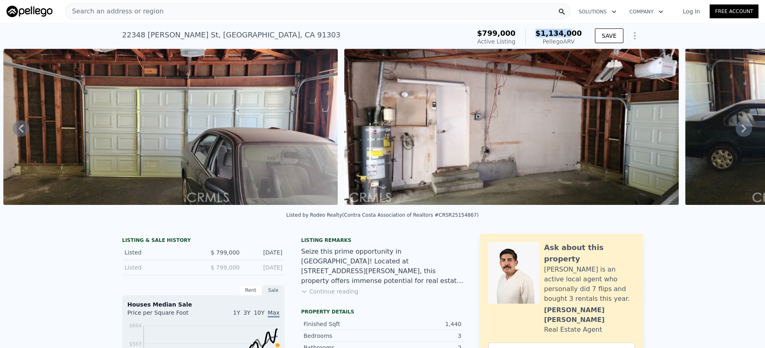
drag, startPoint x: 539, startPoint y: 29, endPoint x: 569, endPoint y: 35, distance: 30.2
click at [569, 35] on div "$1,134,000 Pellego ARV" at bounding box center [553, 37] width 57 height 16
click at [569, 35] on span "$1,134,000" at bounding box center [558, 33] width 46 height 9
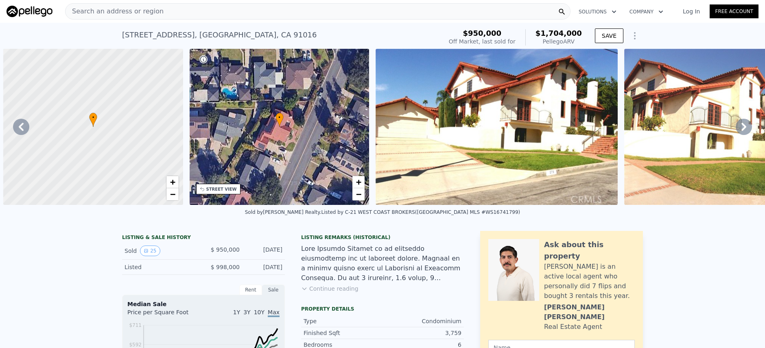
scroll to position [0, 4276]
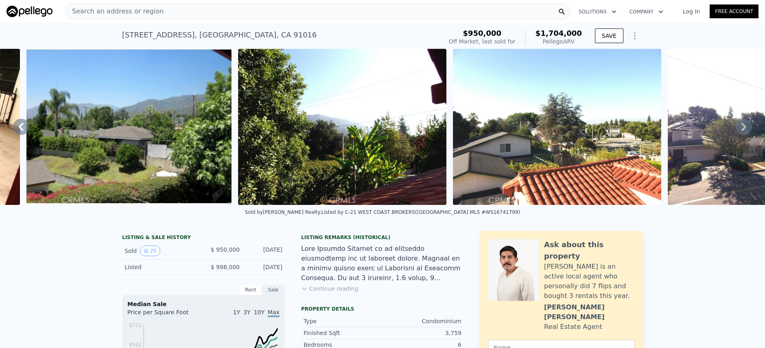
click at [220, 7] on div "Search an address or region" at bounding box center [317, 11] width 505 height 16
type input "5"
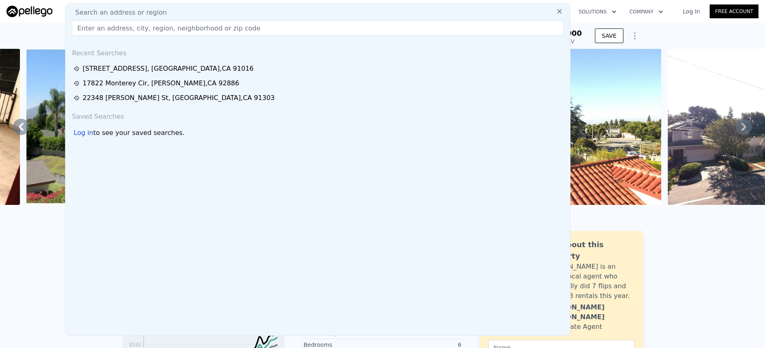
click at [219, 11] on div "Search an address or region" at bounding box center [318, 13] width 498 height 10
click at [357, 26] on input "text" at bounding box center [317, 28] width 491 height 15
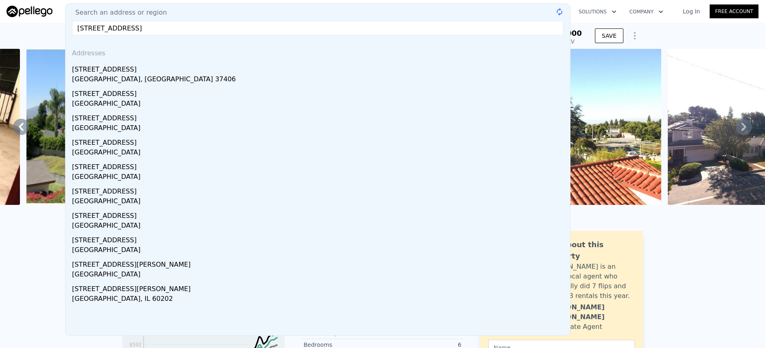
type input "[STREET_ADDRESS]"
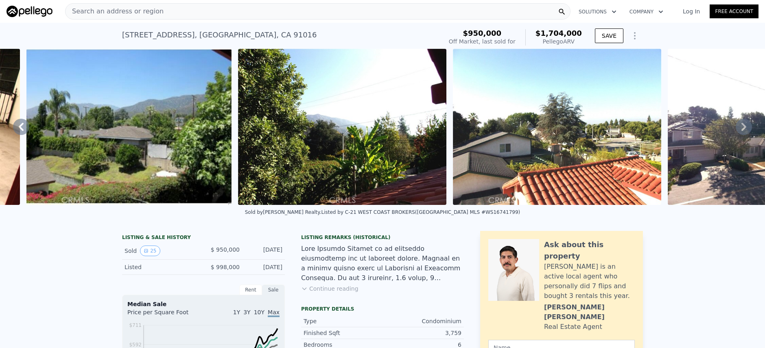
scroll to position [0, 3]
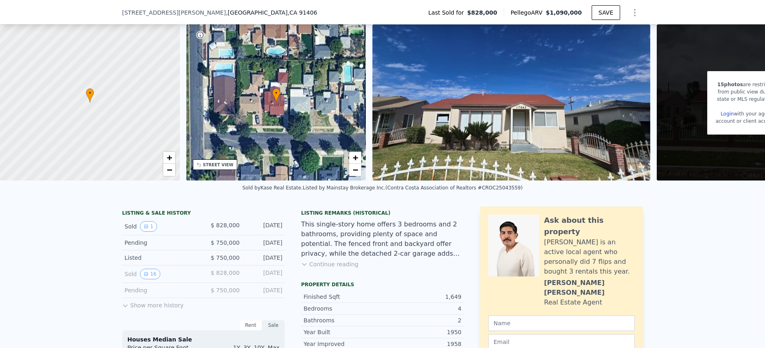
scroll to position [67, 0]
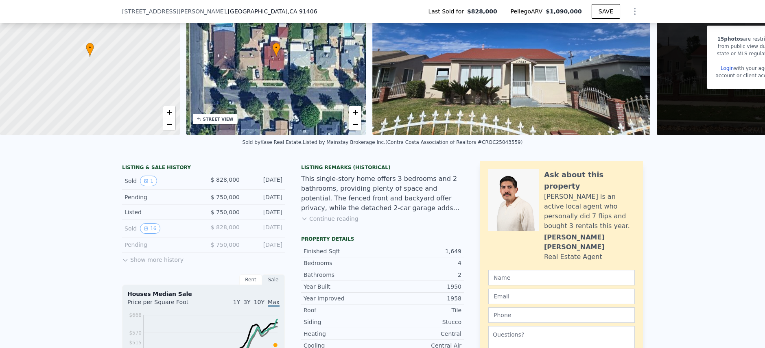
drag, startPoint x: 254, startPoint y: 208, endPoint x: 259, endPoint y: 222, distance: 14.8
click at [259, 222] on div "LISTING & SALE HISTORY Sold 1 $ 828,000 Mar 25, 2025 Pending $ 750,000 Mar 14, …" at bounding box center [203, 214] width 163 height 100
click at [384, 202] on div "This single-story home offers 3 bedrooms and 2 bathrooms, providing plenty of s…" at bounding box center [382, 193] width 163 height 39
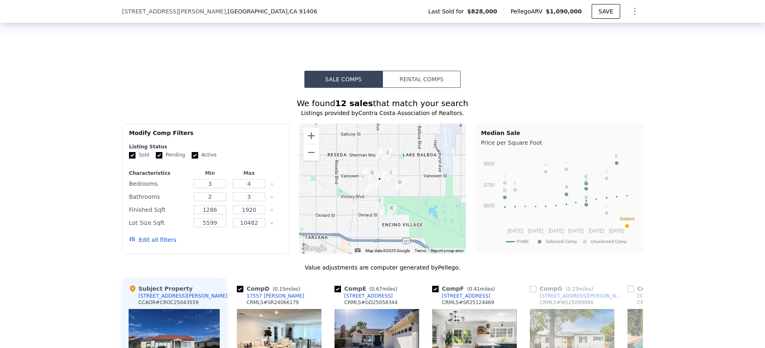
scroll to position [941, 0]
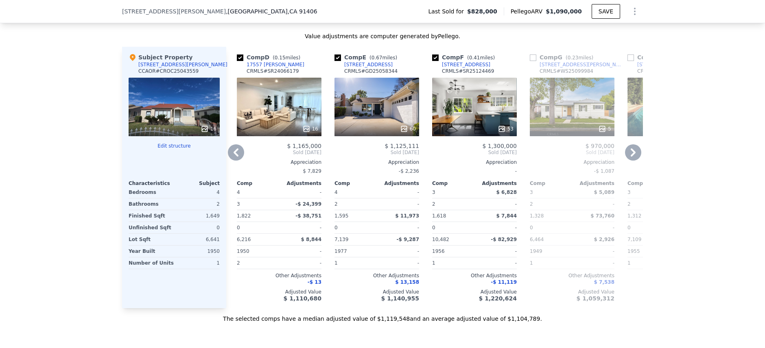
click at [498, 113] on div "53" at bounding box center [474, 107] width 85 height 59
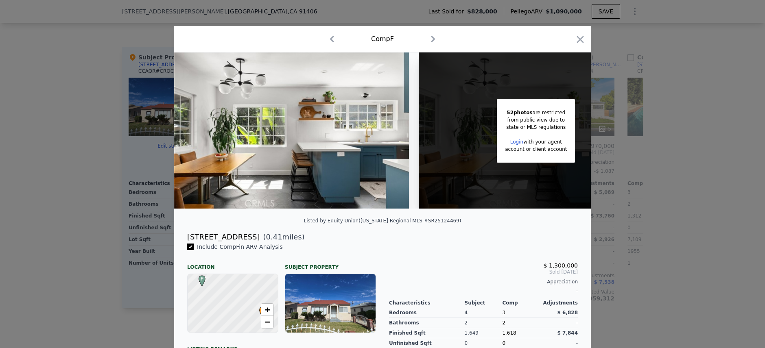
click at [509, 214] on div "52 photos are restricted from public view due to state or MLS regulations Login…" at bounding box center [382, 133] width 416 height 163
click at [349, 159] on img at bounding box center [291, 130] width 235 height 156
click at [578, 41] on icon "button" at bounding box center [579, 39] width 11 height 11
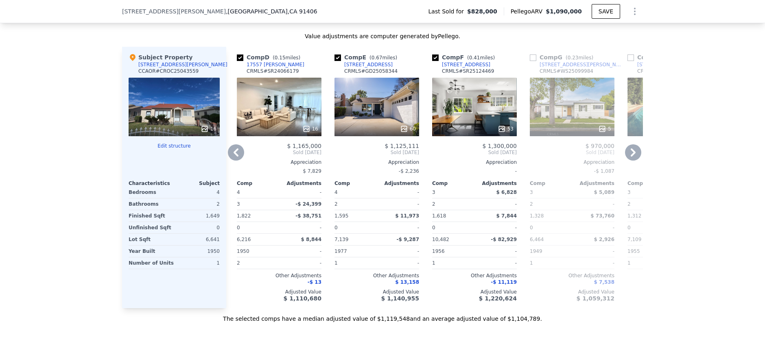
click at [471, 68] on div "17949 Archwood St" at bounding box center [466, 64] width 48 height 7
click at [631, 160] on icon at bounding box center [633, 152] width 16 height 16
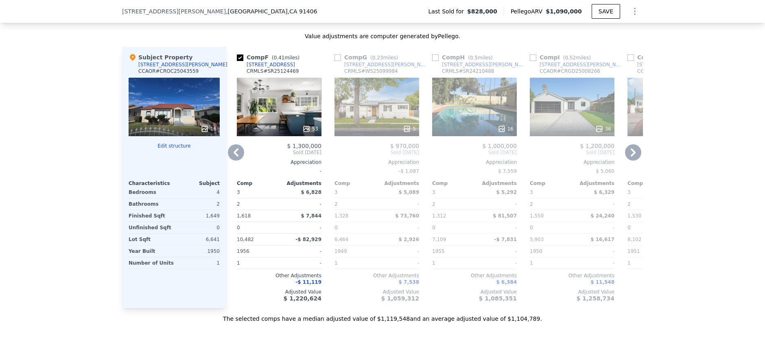
click at [631, 160] on icon at bounding box center [633, 152] width 16 height 16
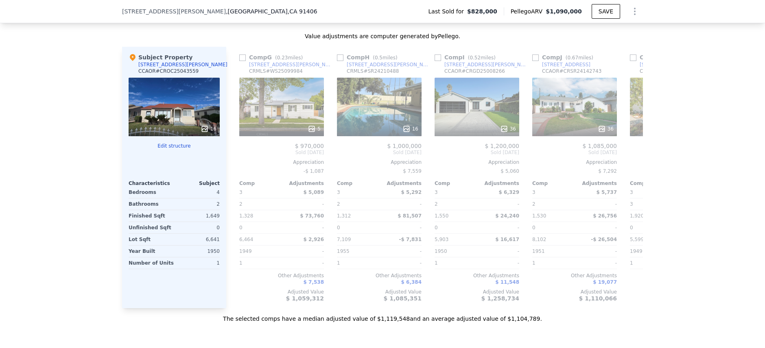
scroll to position [0, 682]
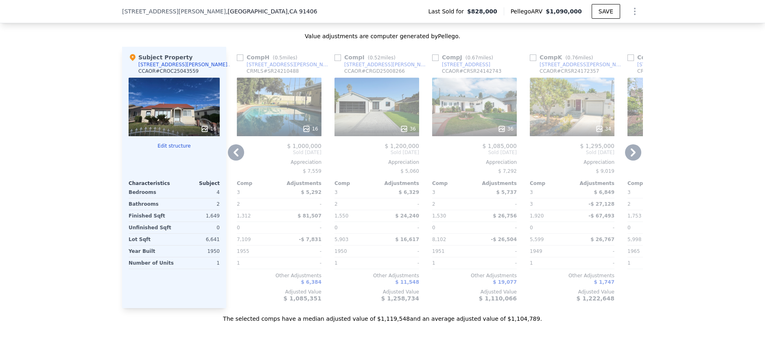
click at [631, 160] on icon at bounding box center [633, 152] width 16 height 16
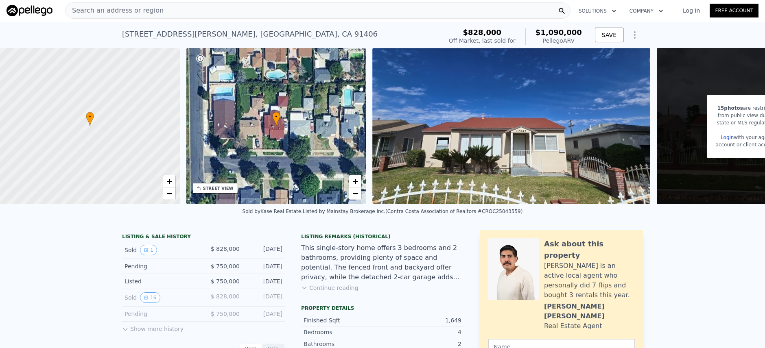
scroll to position [0, 0]
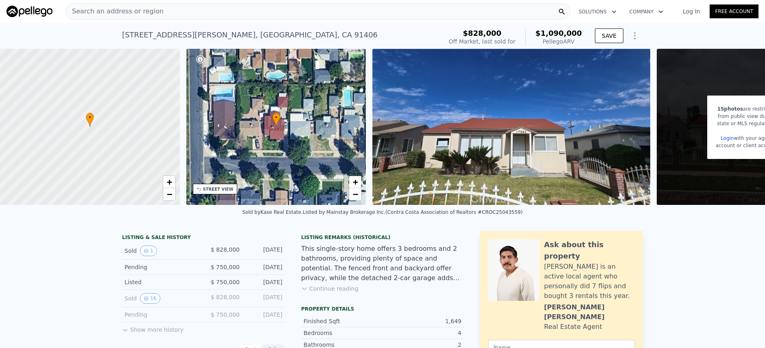
click at [264, 13] on div "Search an address or region" at bounding box center [317, 11] width 505 height 16
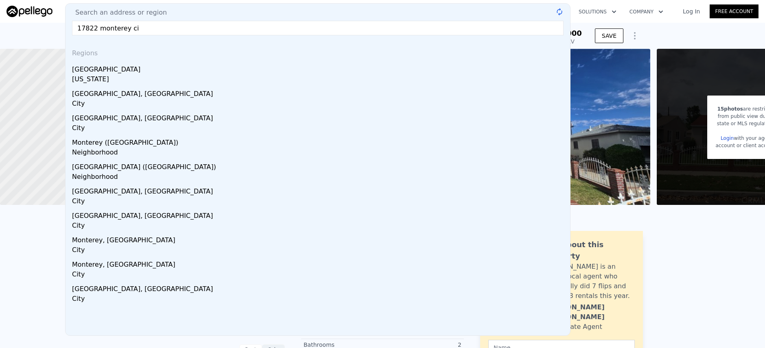
type input "17822 monterey cir"
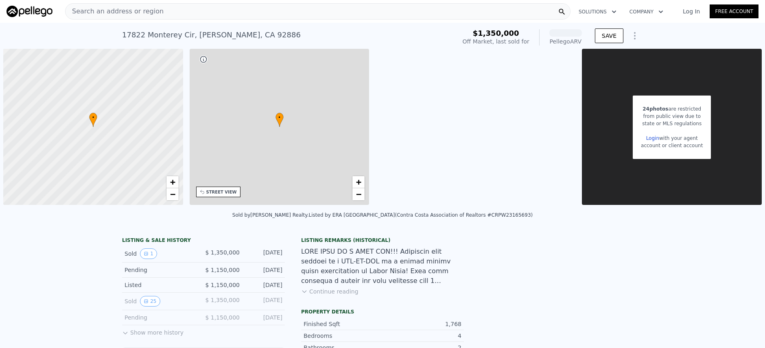
scroll to position [0, 3]
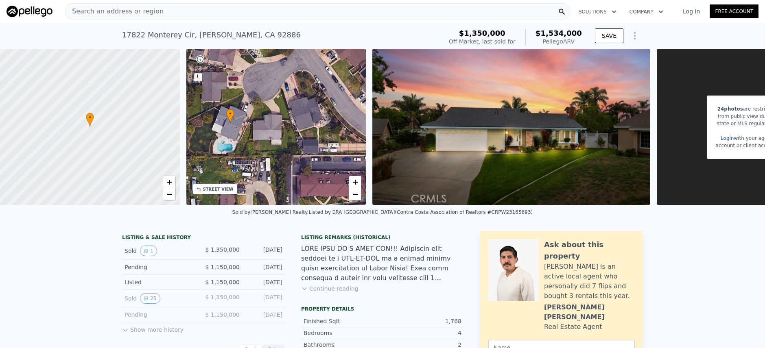
drag, startPoint x: 348, startPoint y: 187, endPoint x: 277, endPoint y: 126, distance: 94.0
click at [302, 184] on div "• + −" at bounding box center [276, 127] width 180 height 156
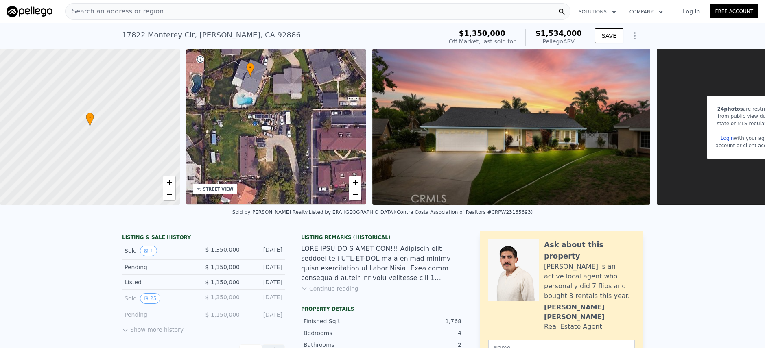
drag, startPoint x: 275, startPoint y: 118, endPoint x: 295, endPoint y: 70, distance: 52.3
click at [295, 70] on div "• + −" at bounding box center [276, 127] width 180 height 156
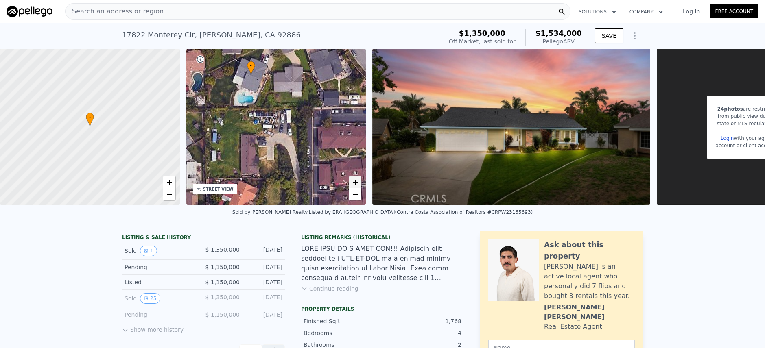
click at [356, 181] on span "+" at bounding box center [355, 182] width 5 height 10
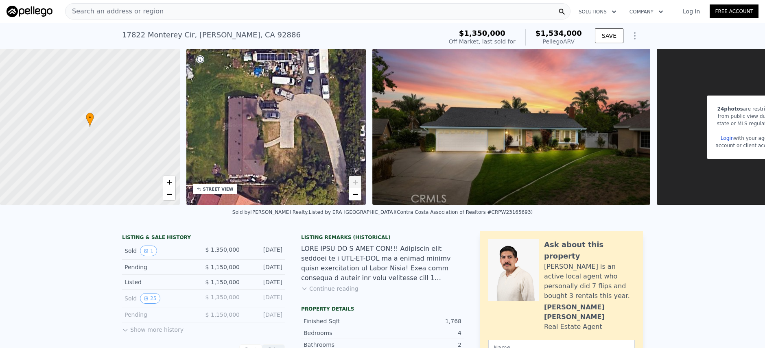
drag, startPoint x: 271, startPoint y: 134, endPoint x: 294, endPoint y: 88, distance: 50.7
click at [294, 88] on div "• + −" at bounding box center [276, 127] width 180 height 156
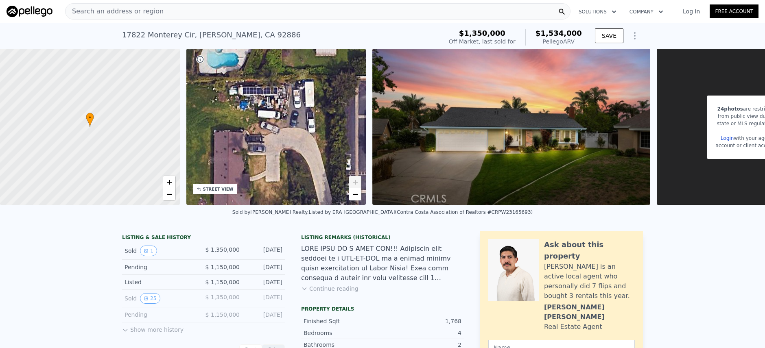
drag, startPoint x: 326, startPoint y: 105, endPoint x: 296, endPoint y: 117, distance: 32.5
click at [296, 117] on div "• + −" at bounding box center [276, 127] width 180 height 156
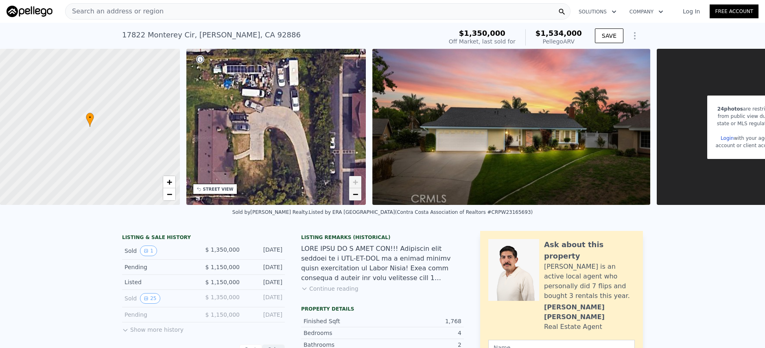
click at [351, 198] on link "−" at bounding box center [355, 194] width 12 height 12
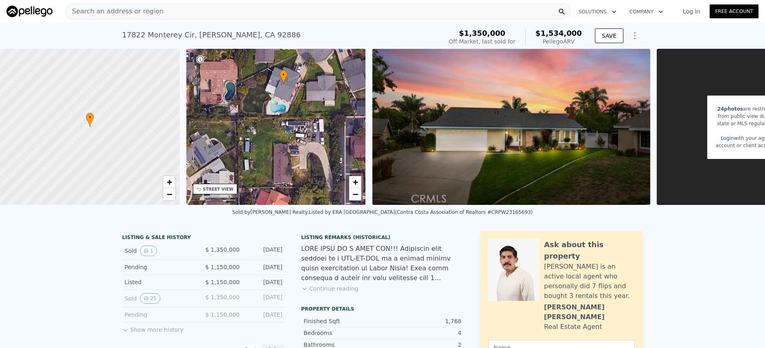
drag, startPoint x: 275, startPoint y: 137, endPoint x: 307, endPoint y: 159, distance: 38.9
click at [307, 159] on div "• + −" at bounding box center [276, 127] width 180 height 156
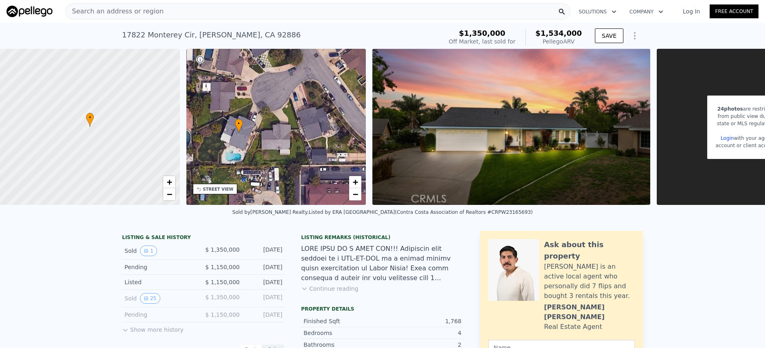
drag, startPoint x: 301, startPoint y: 120, endPoint x: 254, endPoint y: 157, distance: 60.1
click at [254, 157] on div "• + −" at bounding box center [276, 127] width 180 height 156
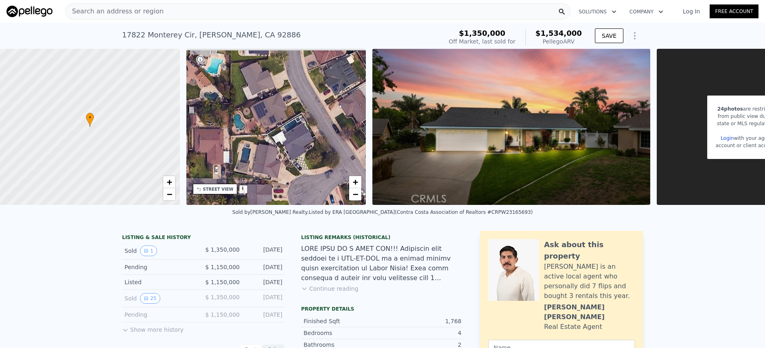
drag, startPoint x: 269, startPoint y: 79, endPoint x: 303, endPoint y: 181, distance: 106.6
click at [303, 181] on div "• + −" at bounding box center [276, 127] width 180 height 156
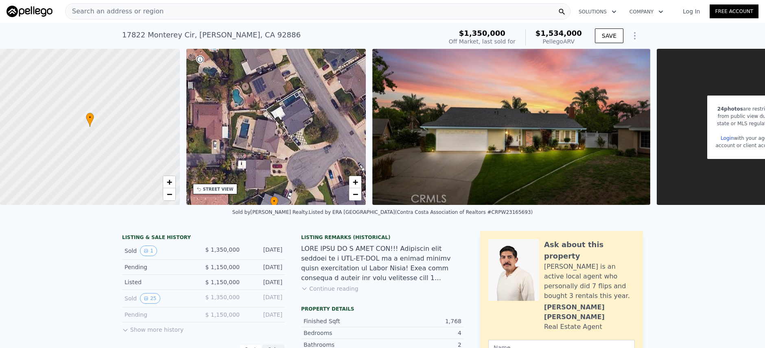
drag, startPoint x: 294, startPoint y: 84, endPoint x: 294, endPoint y: 57, distance: 27.7
click at [294, 57] on div "• + −" at bounding box center [276, 127] width 180 height 156
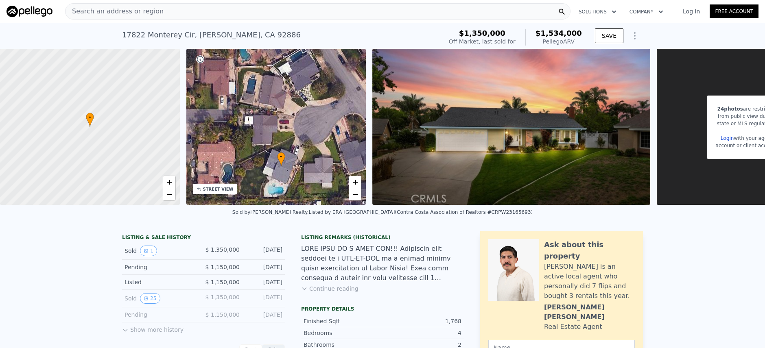
drag, startPoint x: 293, startPoint y: 86, endPoint x: 300, endPoint y: 41, distance: 46.1
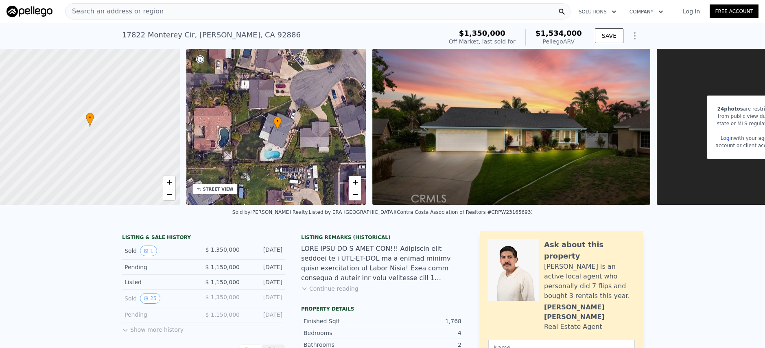
drag, startPoint x: 280, startPoint y: 153, endPoint x: 276, endPoint y: 117, distance: 36.0
click at [276, 118] on span "•" at bounding box center [277, 121] width 8 height 7
click at [353, 181] on span "+" at bounding box center [355, 182] width 5 height 10
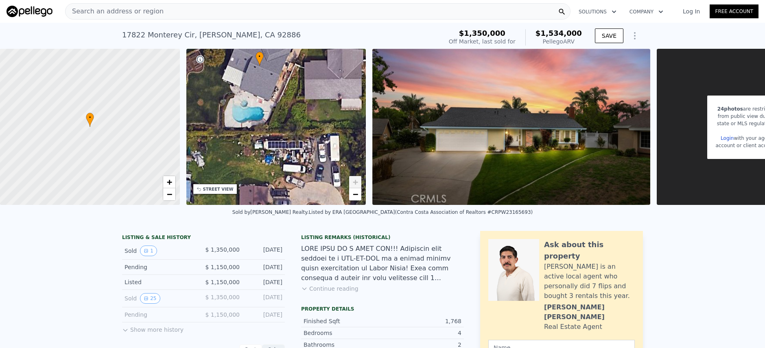
drag, startPoint x: 301, startPoint y: 143, endPoint x: 281, endPoint y: 74, distance: 71.1
click at [281, 74] on div "• + −" at bounding box center [276, 127] width 180 height 156
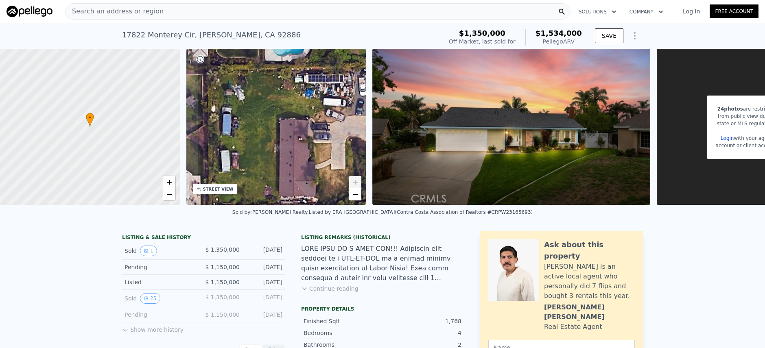
drag, startPoint x: 325, startPoint y: 102, endPoint x: 365, endPoint y: 35, distance: 77.6
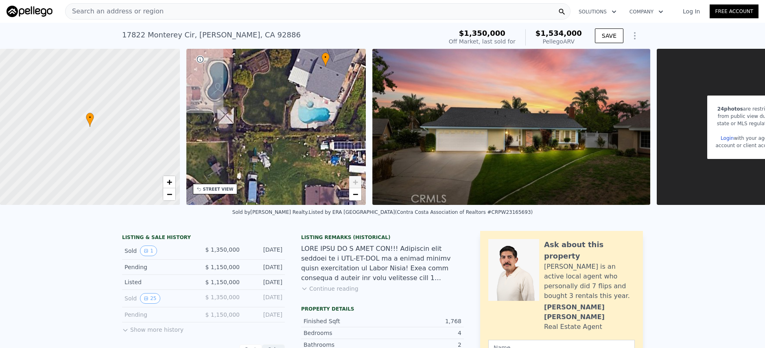
drag, startPoint x: 270, startPoint y: 116, endPoint x: 297, endPoint y: 174, distance: 64.2
click at [296, 185] on div "• + −" at bounding box center [276, 127] width 180 height 156
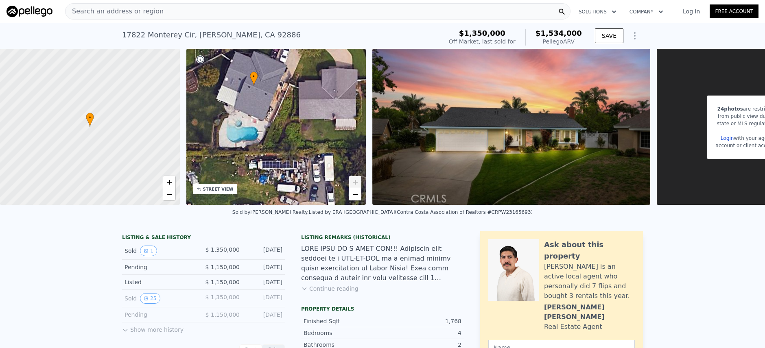
drag, startPoint x: 277, startPoint y: 134, endPoint x: 200, endPoint y: 108, distance: 80.8
click at [200, 108] on div "• + −" at bounding box center [276, 127] width 180 height 156
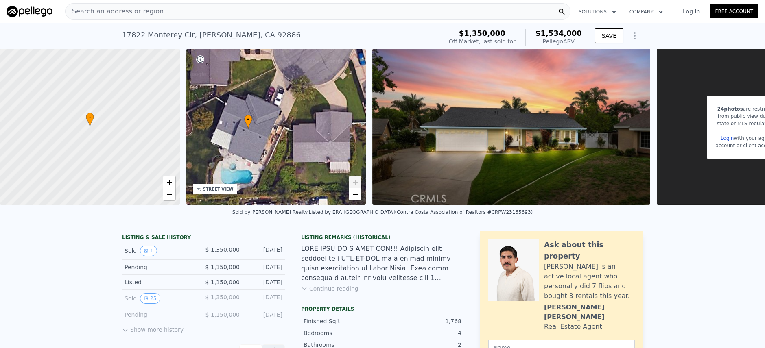
drag, startPoint x: 302, startPoint y: 86, endPoint x: 296, endPoint y: 126, distance: 40.8
click at [296, 126] on div "• + −" at bounding box center [276, 127] width 180 height 156
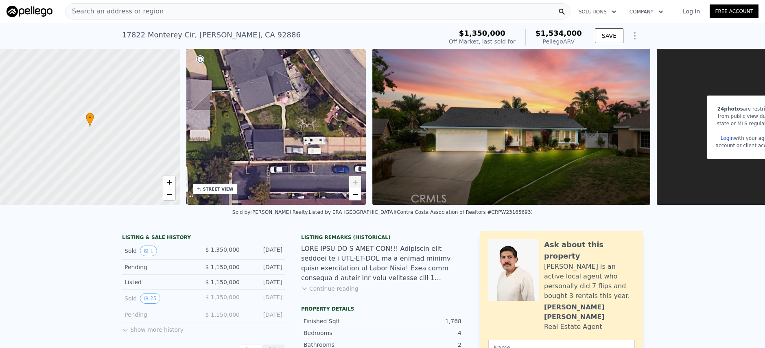
drag, startPoint x: 296, startPoint y: 148, endPoint x: 157, endPoint y: 116, distance: 143.5
click at [157, 116] on div "• + − • + − STREET VIEW Loading... SATELLITE VIEW 24 photos are restricted from…" at bounding box center [382, 127] width 765 height 156
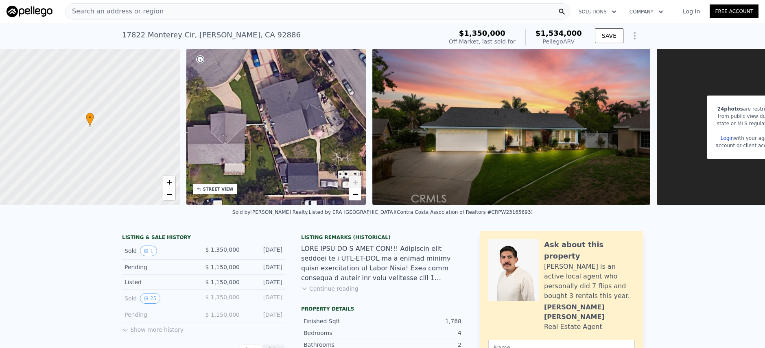
drag, startPoint x: 261, startPoint y: 126, endPoint x: 311, endPoint y: 164, distance: 63.5
click at [312, 165] on div "• + −" at bounding box center [276, 127] width 180 height 156
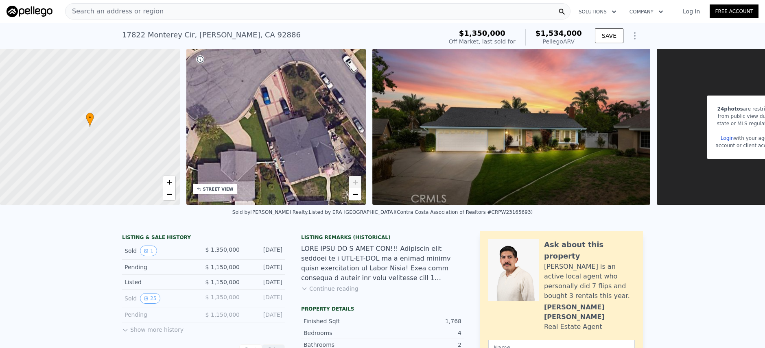
drag, startPoint x: 256, startPoint y: 122, endPoint x: 266, endPoint y: 147, distance: 26.9
click at [266, 147] on div "• + −" at bounding box center [276, 127] width 180 height 156
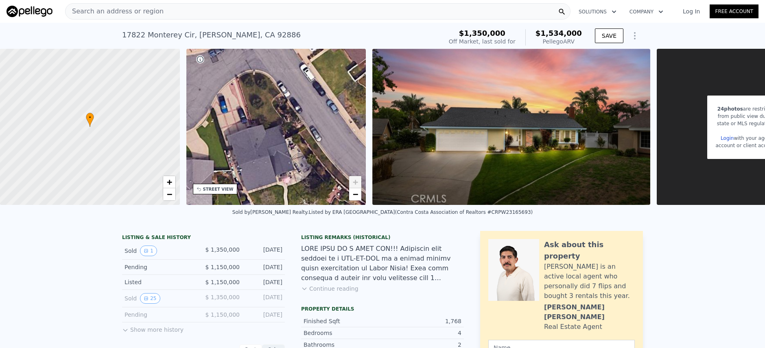
drag, startPoint x: 278, startPoint y: 102, endPoint x: 204, endPoint y: 135, distance: 80.9
click at [204, 135] on div "• + −" at bounding box center [276, 127] width 180 height 156
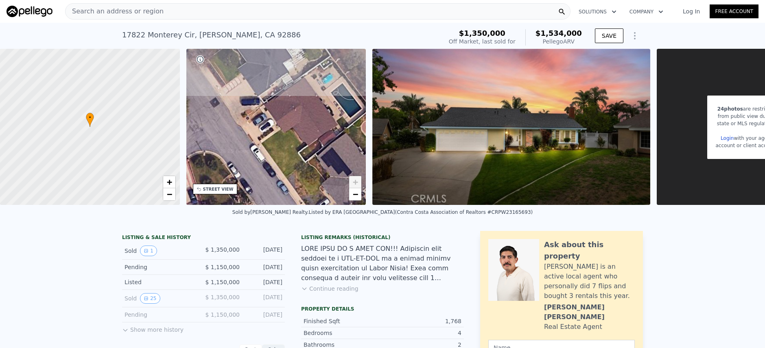
drag, startPoint x: 276, startPoint y: 78, endPoint x: 259, endPoint y: 134, distance: 58.0
click at [256, 139] on div "• + −" at bounding box center [276, 127] width 180 height 156
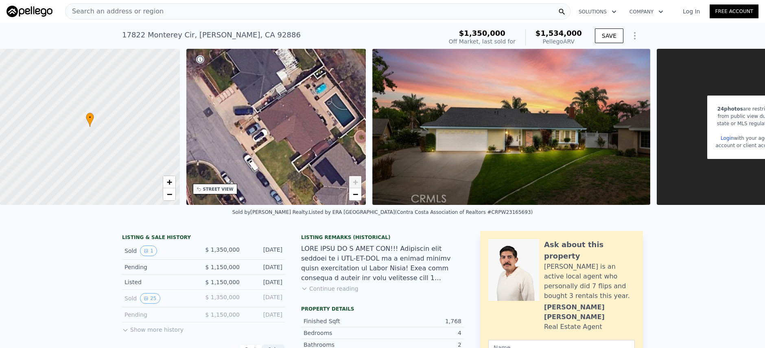
drag, startPoint x: 307, startPoint y: 109, endPoint x: 282, endPoint y: 136, distance: 36.6
click at [282, 136] on div "• + −" at bounding box center [276, 127] width 180 height 156
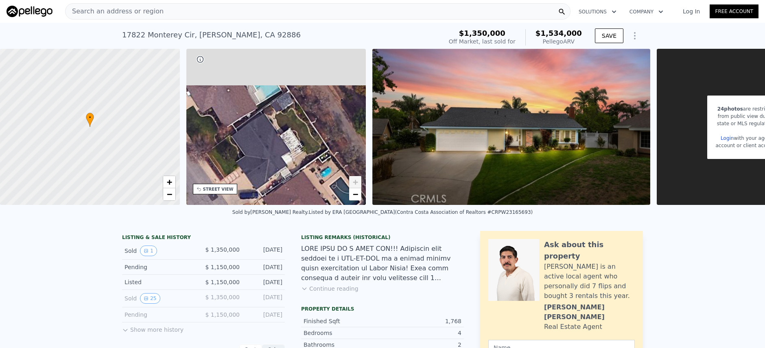
drag, startPoint x: 275, startPoint y: 94, endPoint x: 302, endPoint y: 139, distance: 52.3
click at [302, 139] on div "• + −" at bounding box center [276, 127] width 180 height 156
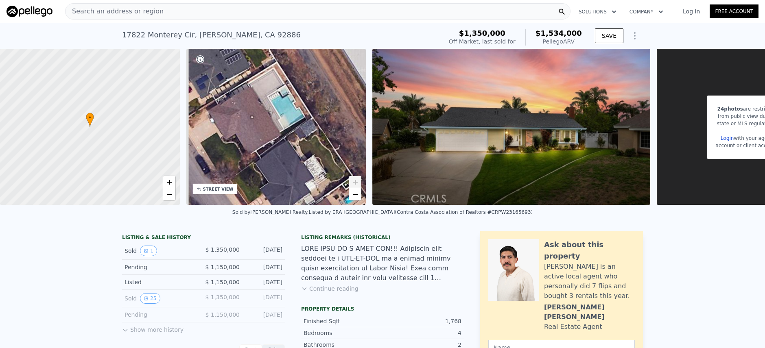
drag, startPoint x: 264, startPoint y: 106, endPoint x: 288, endPoint y: 130, distance: 33.1
click at [286, 129] on div "• + −" at bounding box center [276, 127] width 180 height 156
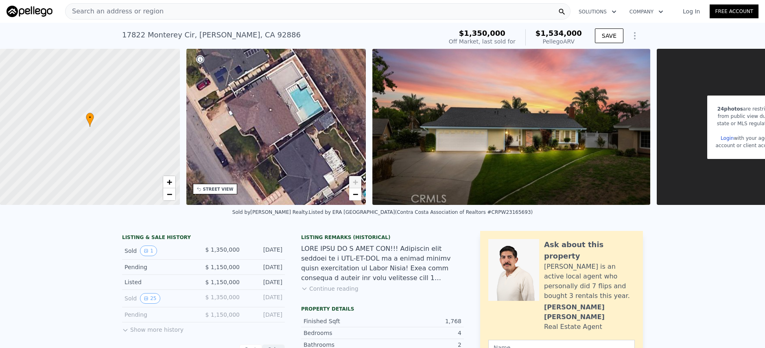
drag, startPoint x: 264, startPoint y: 103, endPoint x: 272, endPoint y: 83, distance: 21.8
click at [272, 85] on div "• + −" at bounding box center [276, 127] width 180 height 156
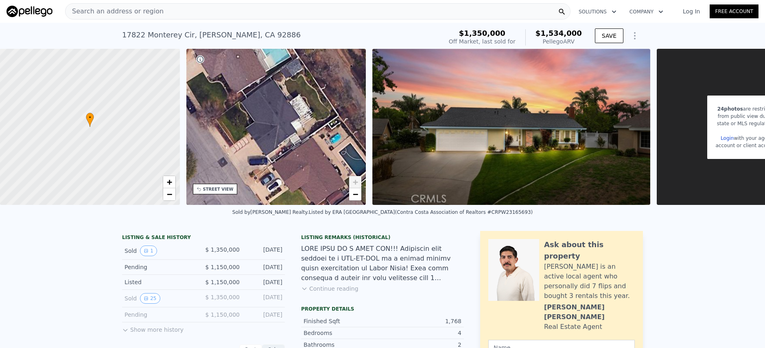
drag, startPoint x: 307, startPoint y: 118, endPoint x: 276, endPoint y: 68, distance: 58.8
click at [276, 68] on div "• + −" at bounding box center [276, 127] width 180 height 156
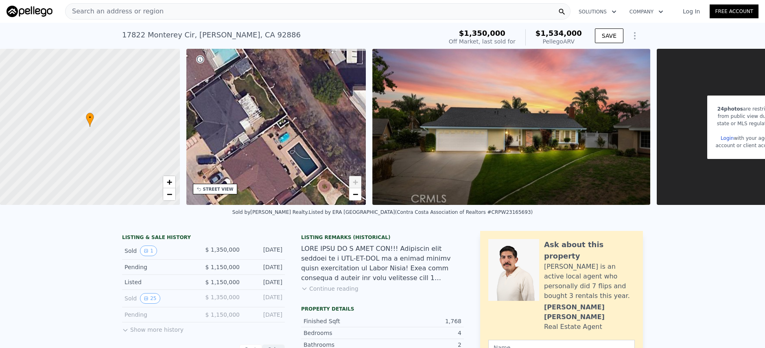
drag, startPoint x: 325, startPoint y: 114, endPoint x: 274, endPoint y: 113, distance: 51.2
click at [274, 113] on div "• + −" at bounding box center [276, 127] width 180 height 156
drag, startPoint x: 315, startPoint y: 132, endPoint x: 301, endPoint y: 104, distance: 31.1
click at [301, 104] on div "• + −" at bounding box center [276, 127] width 180 height 156
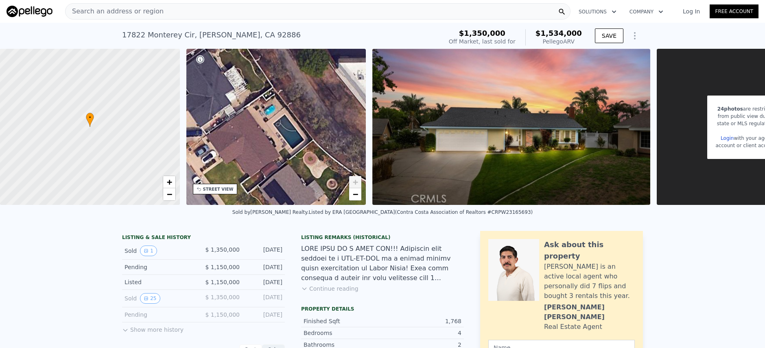
click at [358, 201] on div "• + −" at bounding box center [276, 127] width 180 height 156
click at [357, 198] on span "−" at bounding box center [355, 194] width 5 height 10
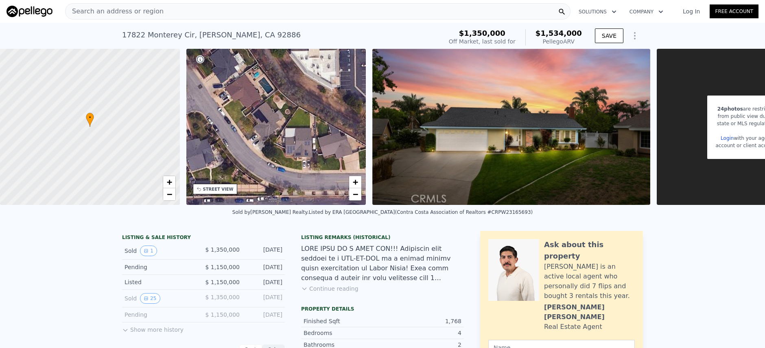
drag, startPoint x: 281, startPoint y: 156, endPoint x: 269, endPoint y: 121, distance: 37.2
click at [269, 121] on div "• + −" at bounding box center [276, 127] width 180 height 156
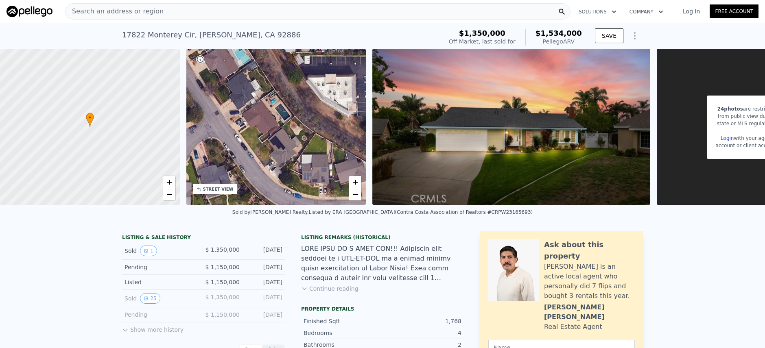
drag, startPoint x: 229, startPoint y: 114, endPoint x: 244, endPoint y: 136, distance: 27.1
click at [253, 154] on div "• + −" at bounding box center [276, 127] width 180 height 156
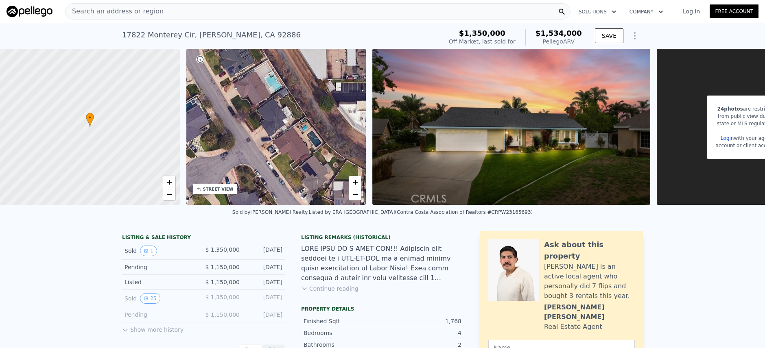
drag, startPoint x: 227, startPoint y: 120, endPoint x: 299, endPoint y: 140, distance: 74.7
click at [290, 148] on div "• + −" at bounding box center [276, 127] width 180 height 156
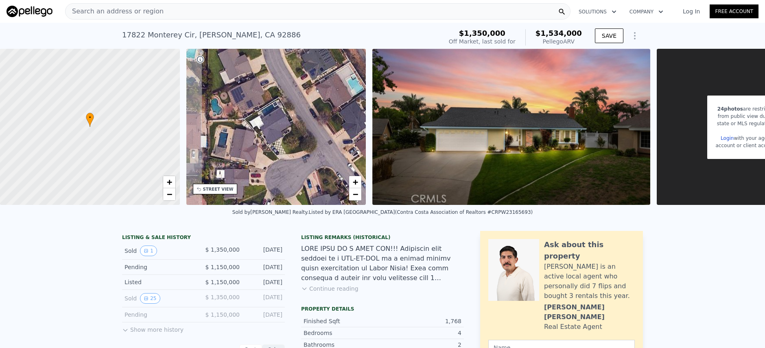
drag, startPoint x: 255, startPoint y: 121, endPoint x: 287, endPoint y: 106, distance: 34.9
click at [287, 106] on div "• + −" at bounding box center [276, 127] width 180 height 156
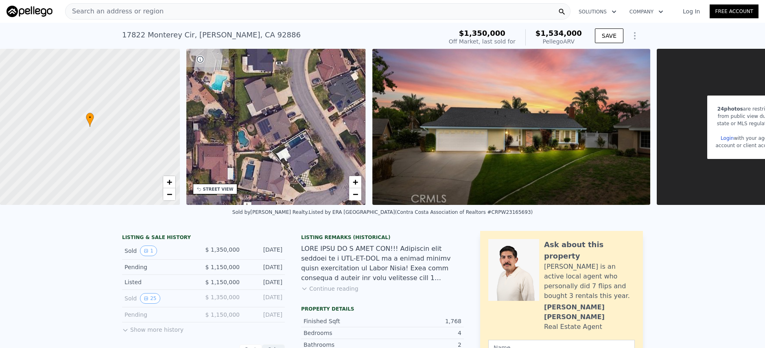
drag, startPoint x: 254, startPoint y: 108, endPoint x: 273, endPoint y: 129, distance: 28.5
click at [273, 129] on div "• + −" at bounding box center [276, 127] width 180 height 156
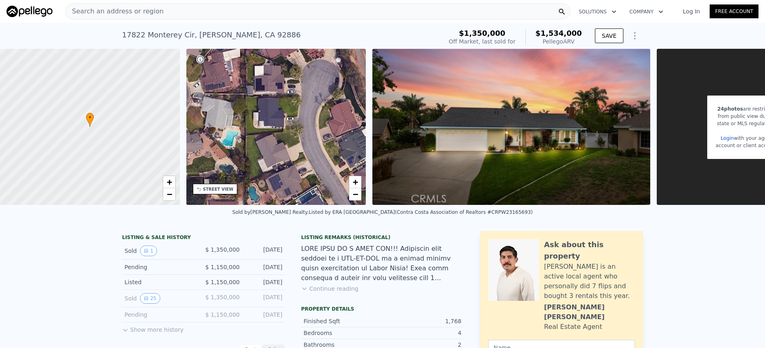
drag, startPoint x: 269, startPoint y: 89, endPoint x: 280, endPoint y: 145, distance: 56.8
click at [280, 145] on div "• + −" at bounding box center [276, 127] width 180 height 156
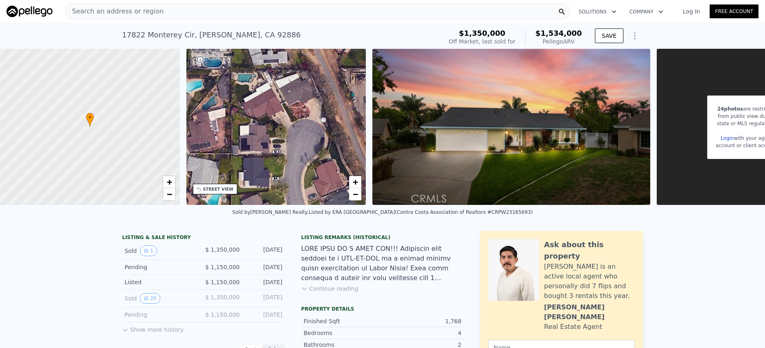
drag, startPoint x: 292, startPoint y: 97, endPoint x: 278, endPoint y: 157, distance: 61.7
click at [278, 157] on div "• + −" at bounding box center [276, 127] width 180 height 156
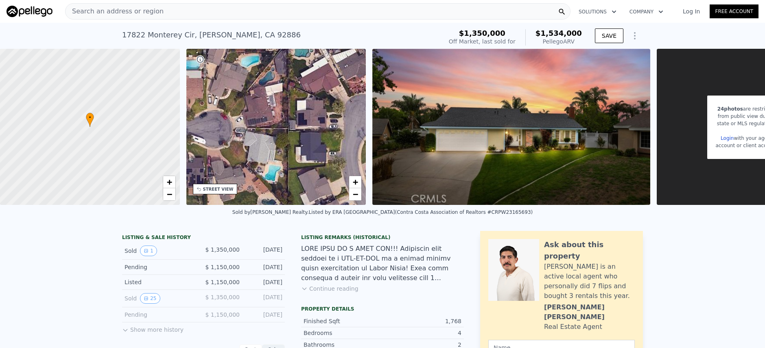
drag, startPoint x: 277, startPoint y: 116, endPoint x: 323, endPoint y: 55, distance: 76.3
click at [323, 55] on div "• + −" at bounding box center [276, 127] width 180 height 156
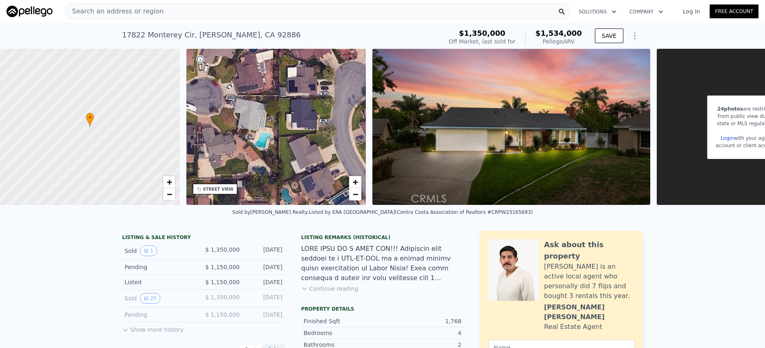
drag, startPoint x: 282, startPoint y: 166, endPoint x: 291, endPoint y: 105, distance: 61.3
click at [291, 108] on div "• + −" at bounding box center [276, 127] width 180 height 156
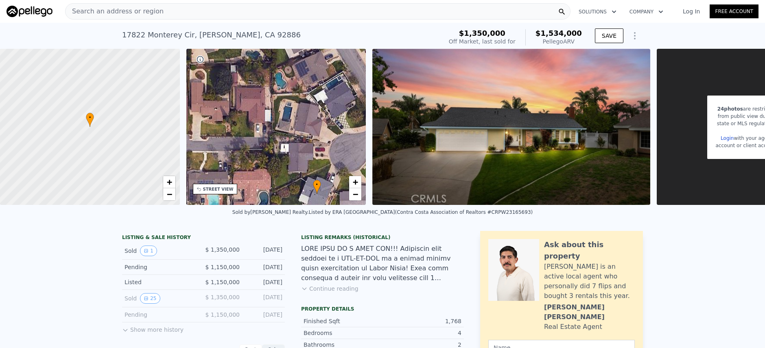
drag, startPoint x: 289, startPoint y: 143, endPoint x: 277, endPoint y: 109, distance: 36.4
click at [277, 109] on div "• + −" at bounding box center [276, 127] width 180 height 156
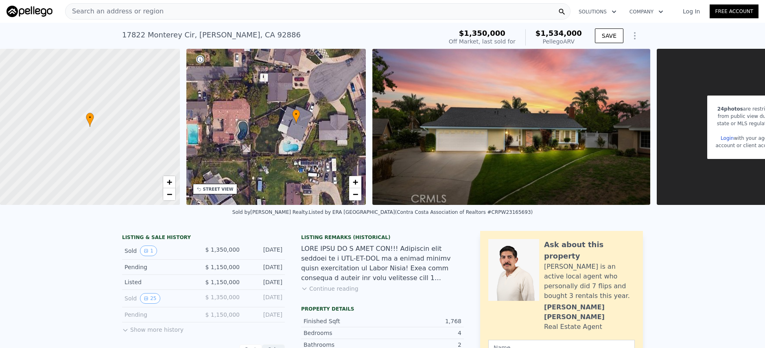
drag, startPoint x: 290, startPoint y: 158, endPoint x: 272, endPoint y: 93, distance: 67.0
click at [272, 93] on div "• + −" at bounding box center [276, 127] width 180 height 156
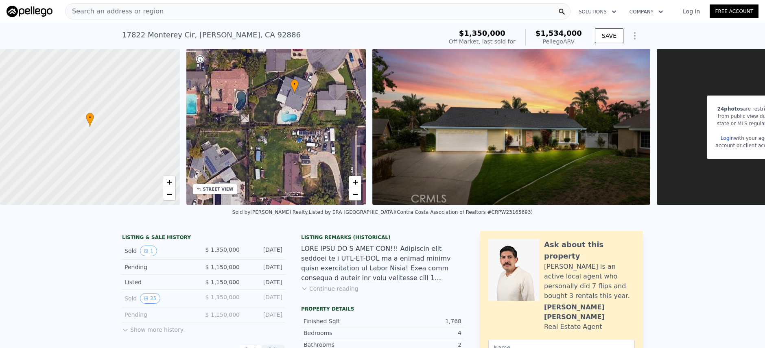
drag, startPoint x: 286, startPoint y: 152, endPoint x: 287, endPoint y: 131, distance: 20.4
click at [287, 131] on div "• + −" at bounding box center [276, 127] width 180 height 156
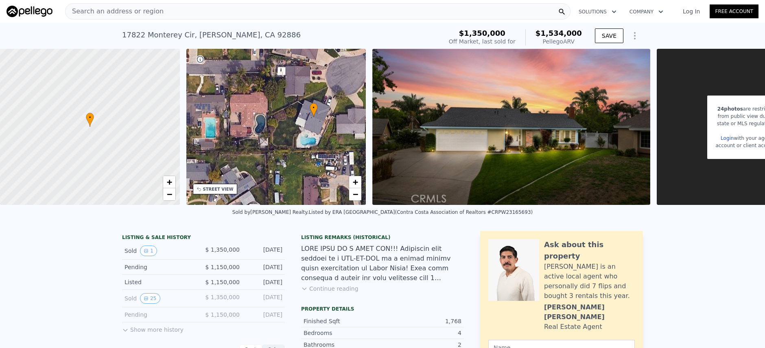
drag, startPoint x: 264, startPoint y: 143, endPoint x: 271, endPoint y: 131, distance: 14.4
click at [271, 131] on div "• + −" at bounding box center [276, 127] width 180 height 156
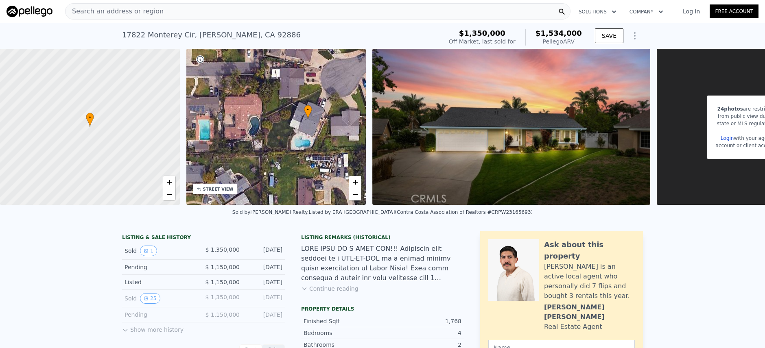
drag, startPoint x: 310, startPoint y: 103, endPoint x: 302, endPoint y: 105, distance: 8.4
click at [304, 105] on icon at bounding box center [308, 112] width 8 height 14
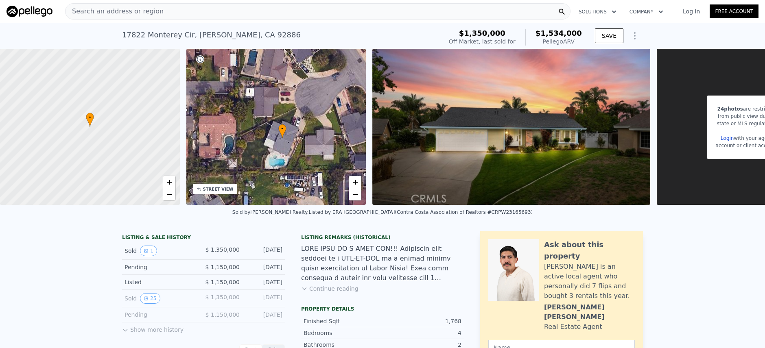
drag, startPoint x: 333, startPoint y: 137, endPoint x: 311, endPoint y: 153, distance: 27.3
click at [311, 153] on div "• + −" at bounding box center [276, 127] width 180 height 156
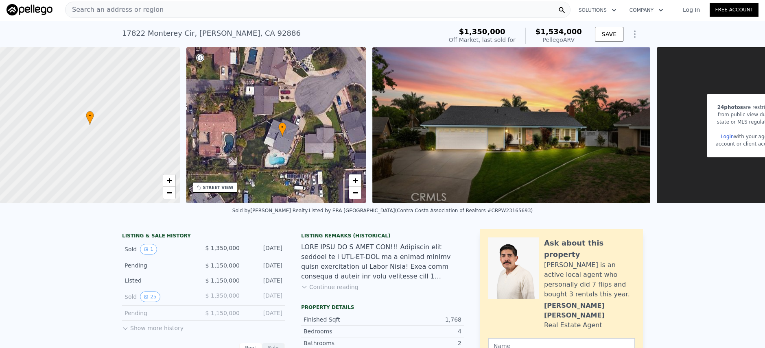
scroll to position [0, 0]
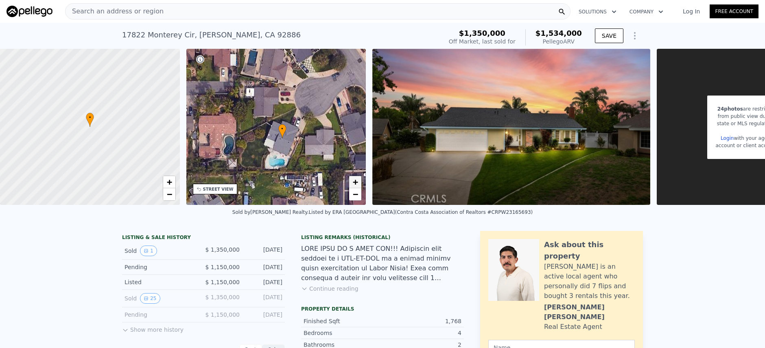
click at [356, 185] on span "+" at bounding box center [355, 182] width 5 height 10
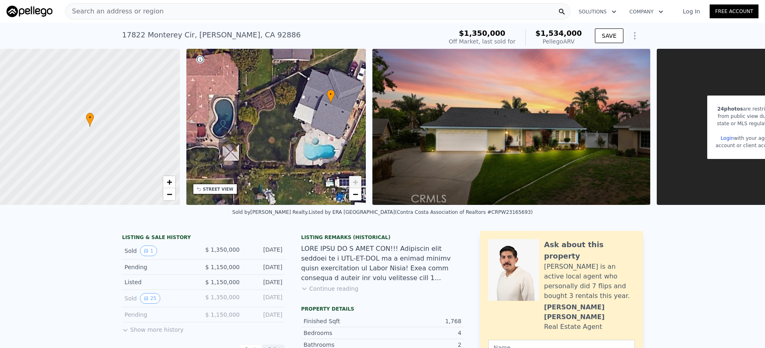
drag, startPoint x: 284, startPoint y: 180, endPoint x: 326, endPoint y: 134, distance: 62.2
click at [326, 134] on div "• + −" at bounding box center [276, 127] width 180 height 156
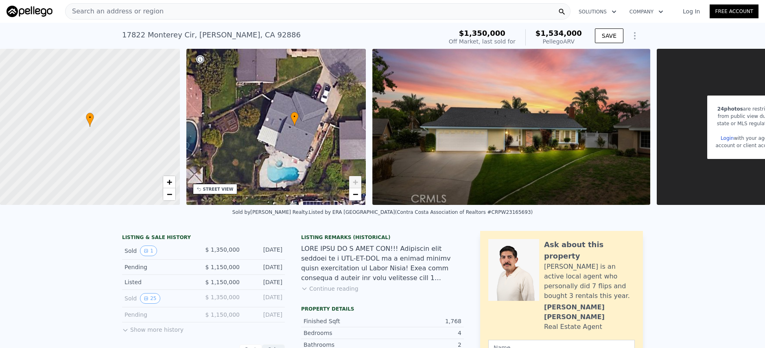
drag, startPoint x: 334, startPoint y: 132, endPoint x: 298, endPoint y: 154, distance: 42.5
click at [298, 154] on div "• + −" at bounding box center [276, 127] width 180 height 156
click at [354, 197] on span "−" at bounding box center [355, 194] width 5 height 10
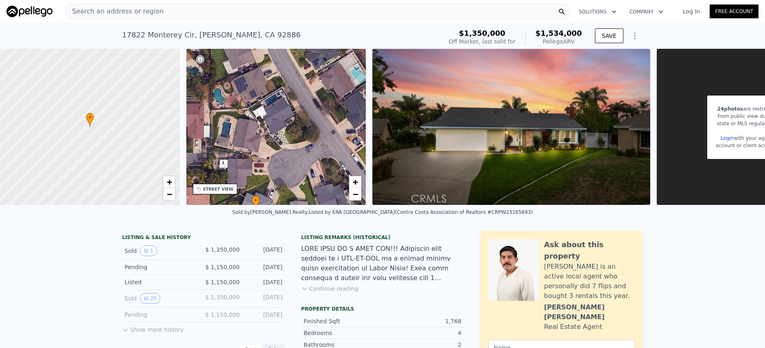
drag, startPoint x: 337, startPoint y: 117, endPoint x: 307, endPoint y: 198, distance: 87.1
click at [307, 198] on div "• + −" at bounding box center [276, 127] width 180 height 156
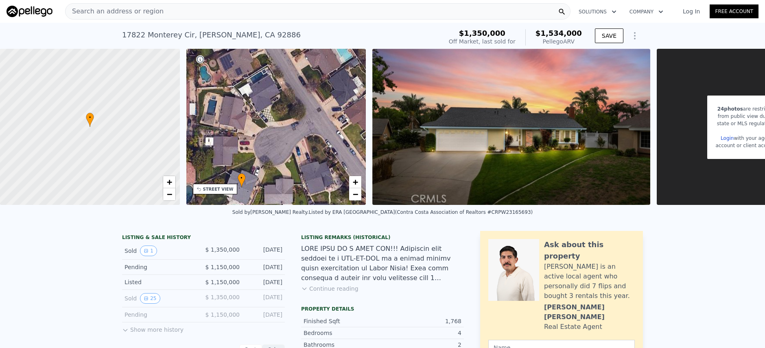
drag, startPoint x: 323, startPoint y: 90, endPoint x: 317, endPoint y: 45, distance: 46.0
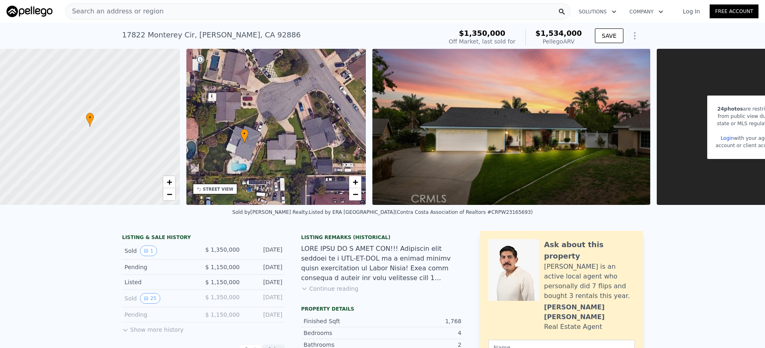
drag, startPoint x: 323, startPoint y: 131, endPoint x: 318, endPoint y: 113, distance: 18.5
click at [318, 113] on div "• + −" at bounding box center [276, 127] width 180 height 156
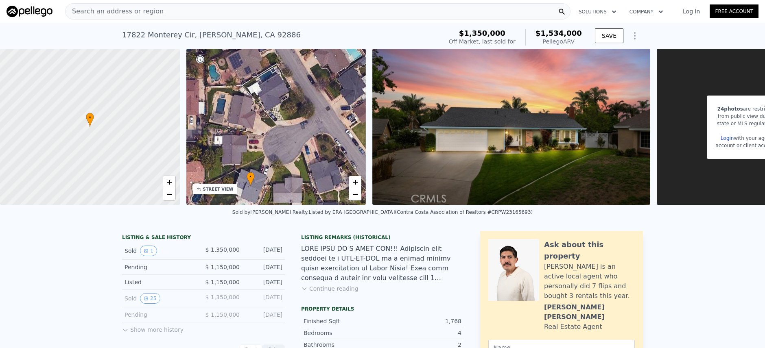
drag, startPoint x: 290, startPoint y: 110, endPoint x: 296, endPoint y: 153, distance: 43.5
click at [296, 153] on div "• + −" at bounding box center [276, 127] width 180 height 156
click at [351, 183] on link "+" at bounding box center [355, 182] width 12 height 12
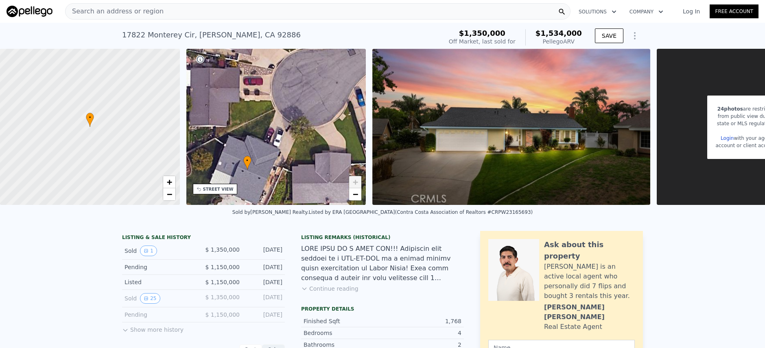
drag, startPoint x: 303, startPoint y: 170, endPoint x: 325, endPoint y: 94, distance: 78.8
click at [325, 94] on div "• + −" at bounding box center [276, 127] width 180 height 156
click at [355, 183] on span "+" at bounding box center [355, 182] width 5 height 10
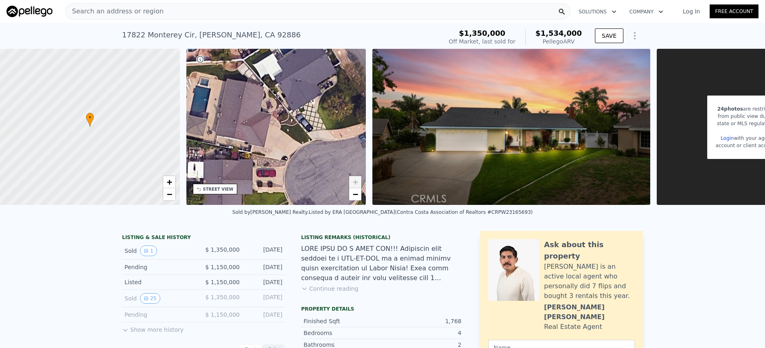
drag, startPoint x: 308, startPoint y: 124, endPoint x: 321, endPoint y: 216, distance: 92.8
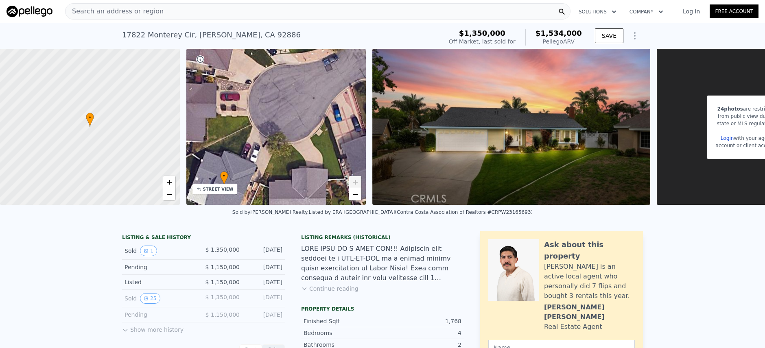
drag, startPoint x: 342, startPoint y: 152, endPoint x: 306, endPoint y: 74, distance: 85.7
click at [306, 74] on div "• + −" at bounding box center [276, 127] width 180 height 156
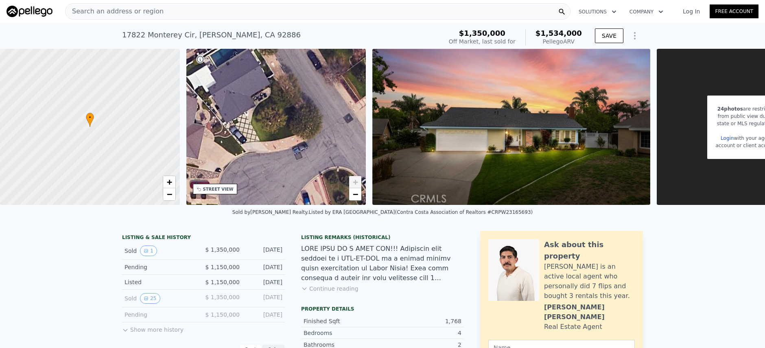
drag, startPoint x: 318, startPoint y: 88, endPoint x: 266, endPoint y: 170, distance: 96.7
click at [246, 200] on div "• + −" at bounding box center [276, 127] width 180 height 156
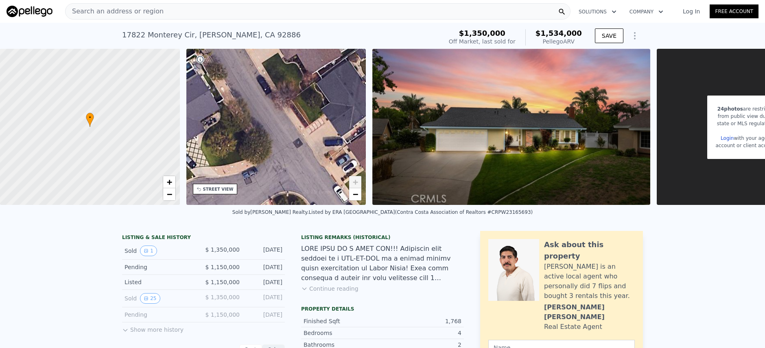
drag, startPoint x: 318, startPoint y: 123, endPoint x: 237, endPoint y: 140, distance: 83.5
click at [239, 139] on div "• + −" at bounding box center [276, 127] width 180 height 156
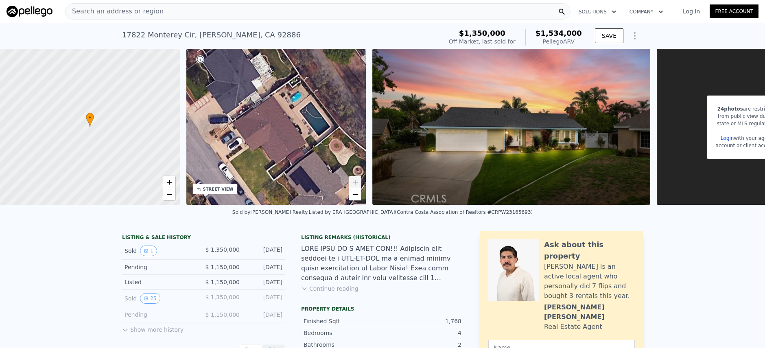
drag, startPoint x: 296, startPoint y: 178, endPoint x: 273, endPoint y: 115, distance: 67.5
click at [273, 115] on div "• + −" at bounding box center [276, 127] width 180 height 156
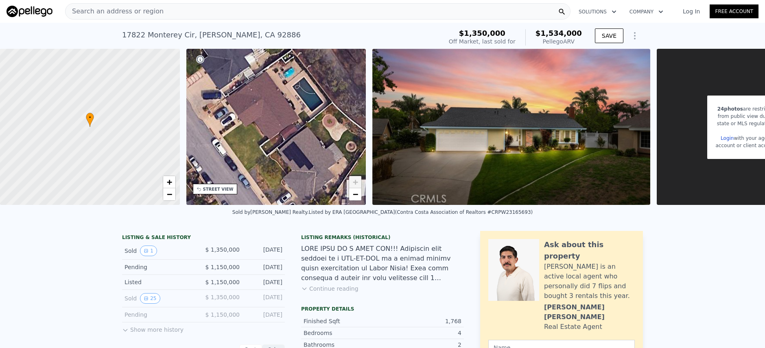
drag, startPoint x: 317, startPoint y: 165, endPoint x: 265, endPoint y: 114, distance: 73.1
click at [265, 116] on div "• + −" at bounding box center [276, 127] width 180 height 156
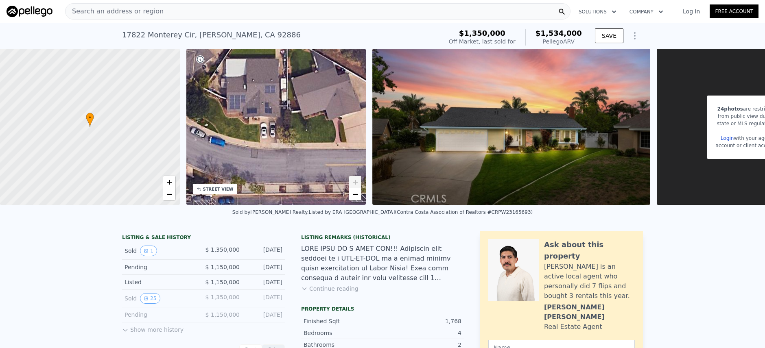
drag, startPoint x: 294, startPoint y: 196, endPoint x: 227, endPoint y: 126, distance: 96.3
click at [227, 126] on div "• + −" at bounding box center [276, 127] width 180 height 156
drag, startPoint x: 302, startPoint y: 127, endPoint x: 247, endPoint y: 126, distance: 54.9
click at [247, 126] on div "• + −" at bounding box center [276, 127] width 180 height 156
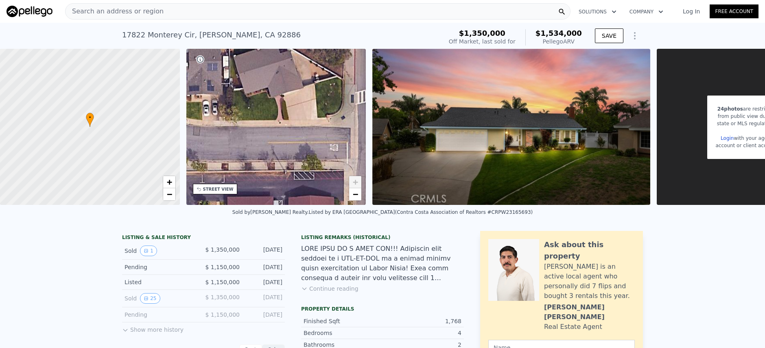
drag, startPoint x: 311, startPoint y: 155, endPoint x: 306, endPoint y: 138, distance: 18.2
click at [306, 138] on div "• + −" at bounding box center [276, 127] width 180 height 156
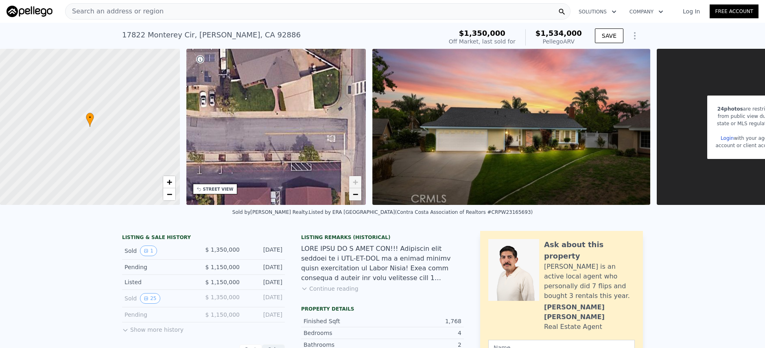
click at [357, 195] on span "−" at bounding box center [355, 194] width 5 height 10
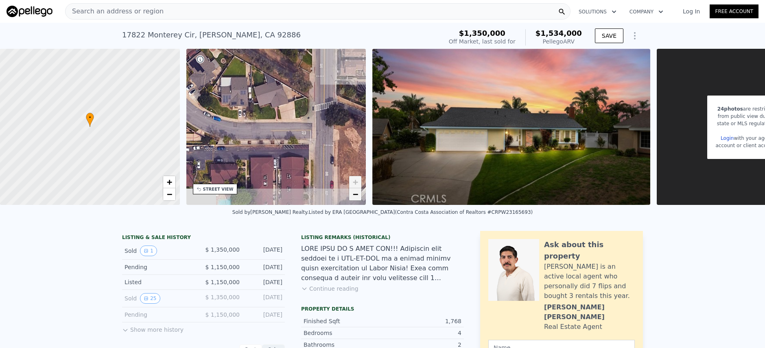
click at [357, 195] on span "−" at bounding box center [355, 194] width 5 height 10
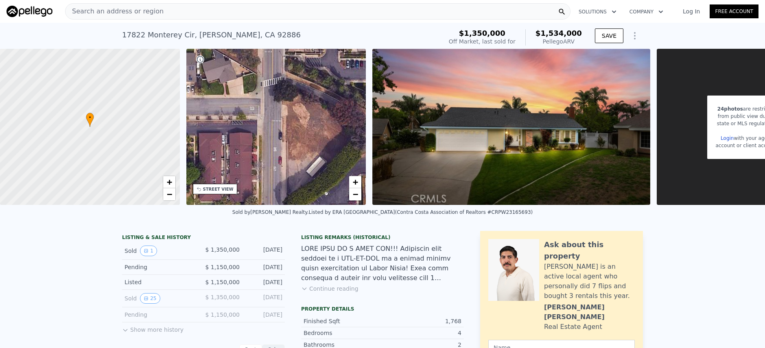
drag, startPoint x: 355, startPoint y: 150, endPoint x: 303, endPoint y: 125, distance: 56.8
click at [303, 125] on div "• + −" at bounding box center [276, 127] width 180 height 156
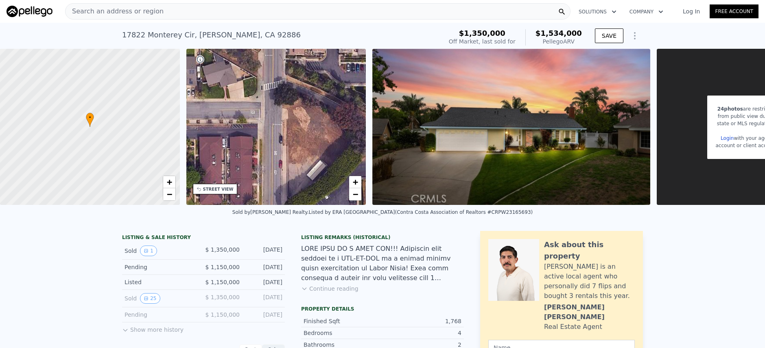
drag, startPoint x: 309, startPoint y: 124, endPoint x: 309, endPoint y: 184, distance: 60.2
click at [309, 184] on div "• + −" at bounding box center [276, 127] width 180 height 156
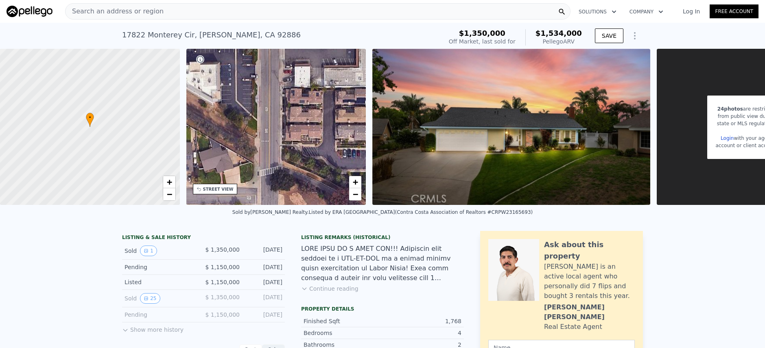
drag, startPoint x: 282, startPoint y: 106, endPoint x: 274, endPoint y: 181, distance: 76.1
click at [274, 181] on div "• + −" at bounding box center [276, 127] width 180 height 156
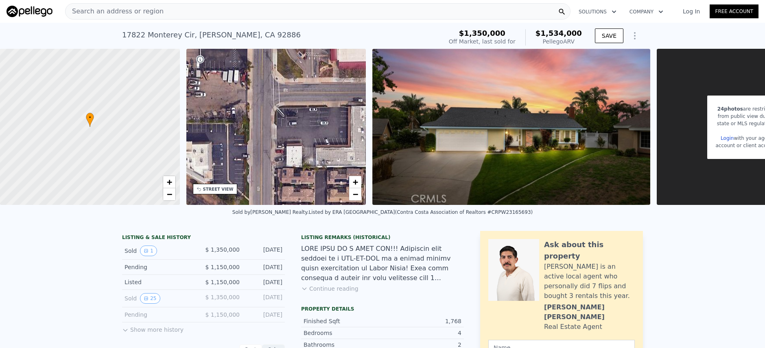
drag, startPoint x: 239, startPoint y: 133, endPoint x: 279, endPoint y: 140, distance: 40.9
click at [278, 139] on div "• + −" at bounding box center [276, 127] width 180 height 156
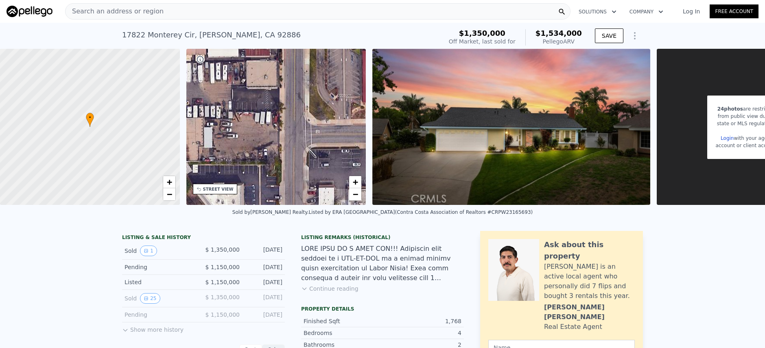
drag, startPoint x: 272, startPoint y: 125, endPoint x: 260, endPoint y: 164, distance: 41.0
click at [259, 163] on div "• + −" at bounding box center [276, 127] width 180 height 156
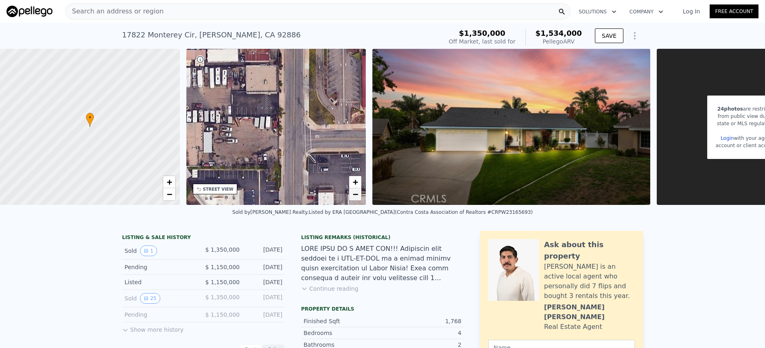
click at [349, 198] on link "−" at bounding box center [355, 194] width 12 height 12
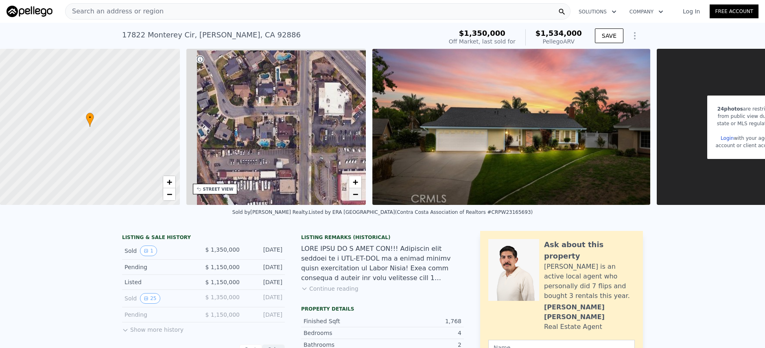
drag, startPoint x: 342, startPoint y: 105, endPoint x: 361, endPoint y: 189, distance: 85.4
click at [361, 189] on div "• + −" at bounding box center [276, 127] width 180 height 156
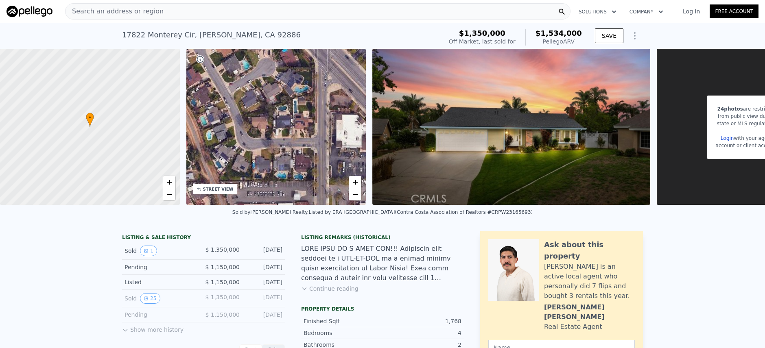
drag, startPoint x: 256, startPoint y: 96, endPoint x: 298, endPoint y: 147, distance: 66.1
click at [295, 150] on div "• + −" at bounding box center [276, 127] width 180 height 156
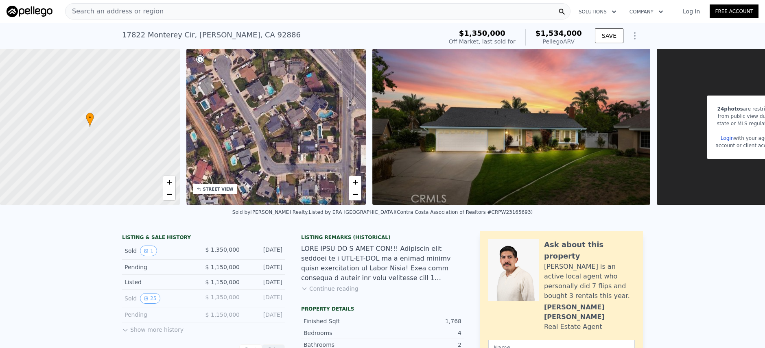
click at [253, 142] on div "• + −" at bounding box center [276, 127] width 180 height 156
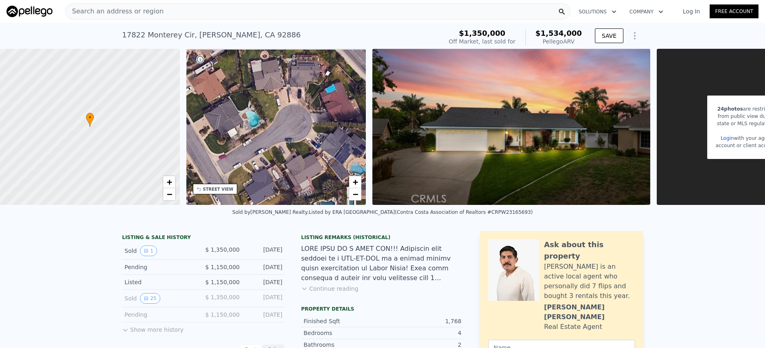
drag, startPoint x: 336, startPoint y: 122, endPoint x: 301, endPoint y: 202, distance: 87.6
click at [301, 202] on div "• + −" at bounding box center [276, 127] width 180 height 156
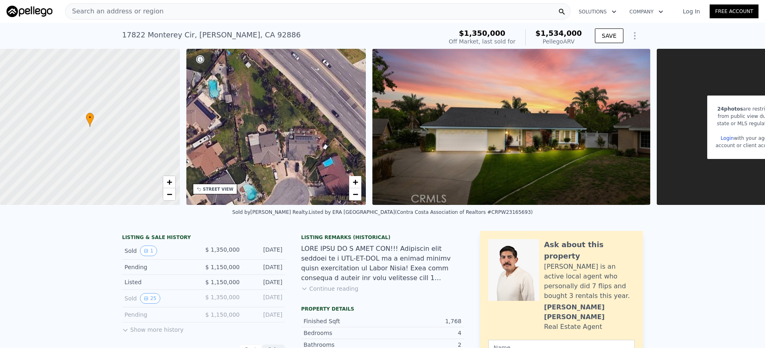
drag, startPoint x: 299, startPoint y: 138, endPoint x: 308, endPoint y: 181, distance: 43.2
click at [308, 181] on div "• + −" at bounding box center [276, 127] width 180 height 156
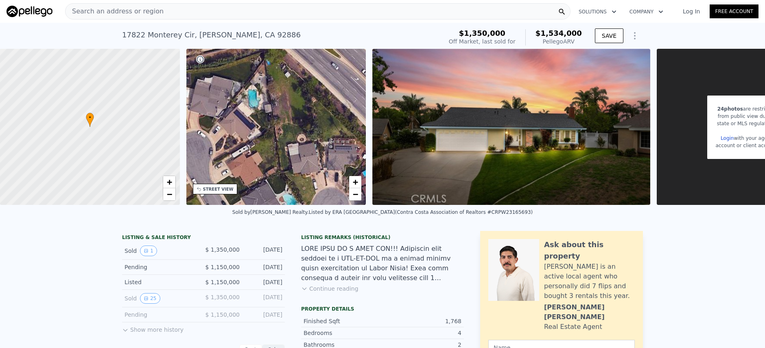
drag, startPoint x: 259, startPoint y: 152, endPoint x: 299, endPoint y: 161, distance: 40.6
click at [299, 161] on div "• + −" at bounding box center [276, 127] width 180 height 156
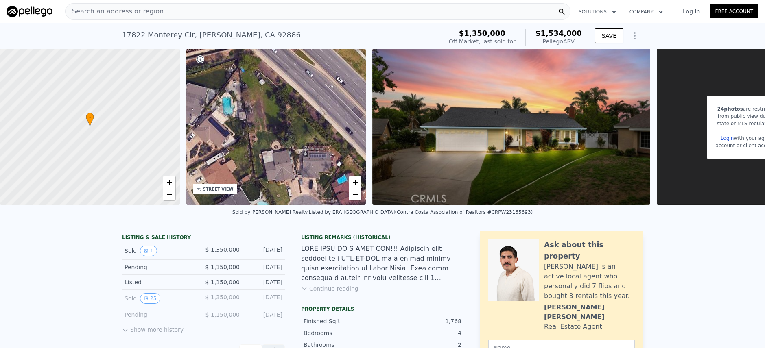
drag, startPoint x: 304, startPoint y: 109, endPoint x: 279, endPoint y: 103, distance: 25.1
click at [279, 103] on div "• + −" at bounding box center [276, 127] width 180 height 156
click at [356, 182] on span "+" at bounding box center [355, 182] width 5 height 10
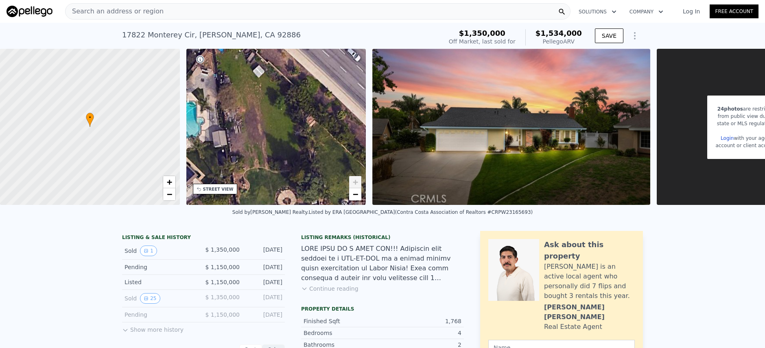
drag, startPoint x: 292, startPoint y: 168, endPoint x: 303, endPoint y: 203, distance: 35.9
click at [303, 203] on div "• + −" at bounding box center [276, 127] width 180 height 156
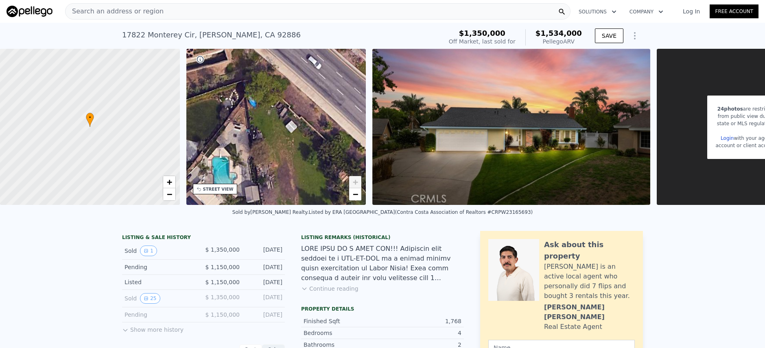
drag, startPoint x: 268, startPoint y: 134, endPoint x: 254, endPoint y: 93, distance: 44.0
click at [254, 93] on div "• + −" at bounding box center [276, 127] width 180 height 156
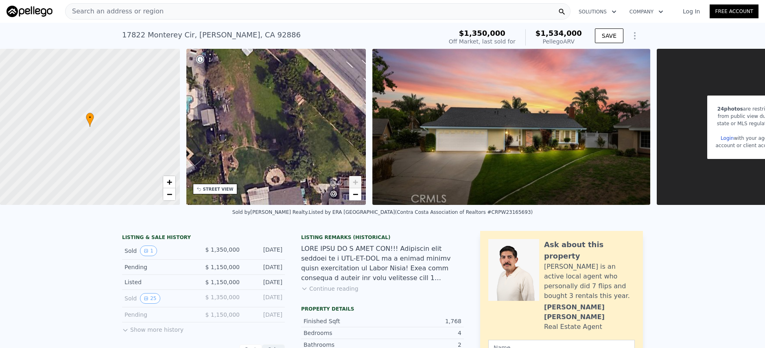
drag, startPoint x: 315, startPoint y: 142, endPoint x: 291, endPoint y: 147, distance: 24.6
click at [267, 134] on div "• + −" at bounding box center [276, 127] width 180 height 156
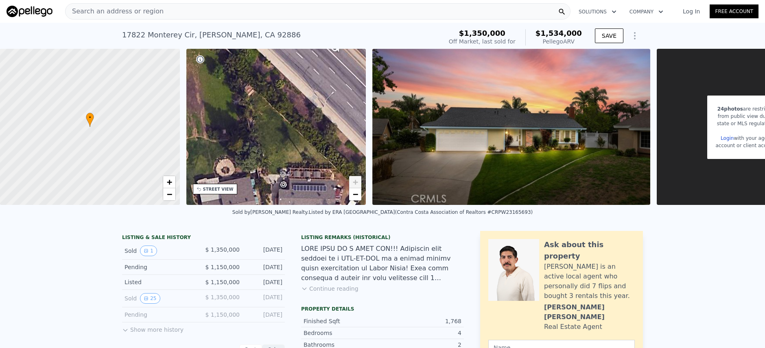
drag
click at [331, 76] on div "• + −" at bounding box center [276, 127] width 180 height 156
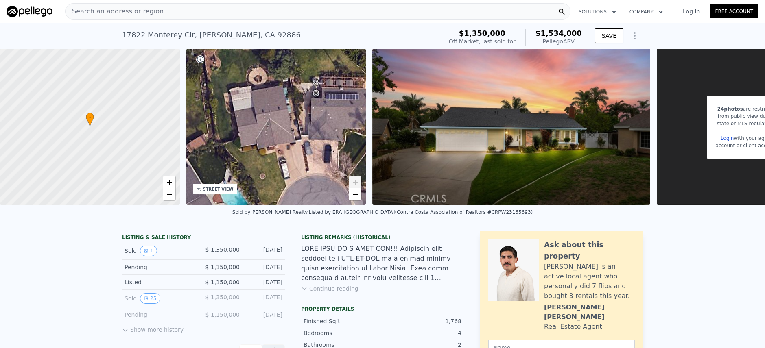
click at [328, 116] on div "• + −" at bounding box center [276, 127] width 180 height 156
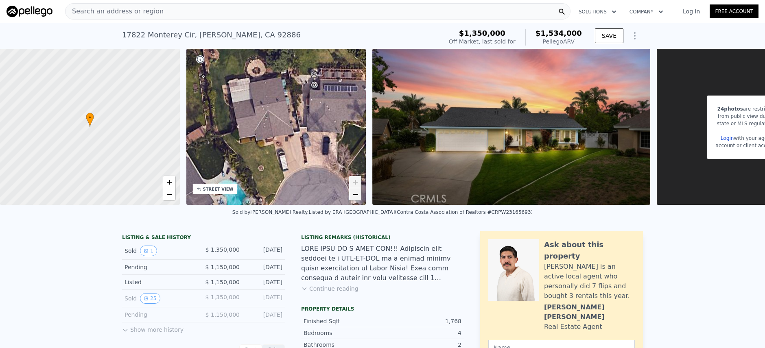
click at [357, 197] on span "−" at bounding box center [355, 194] width 5 height 10
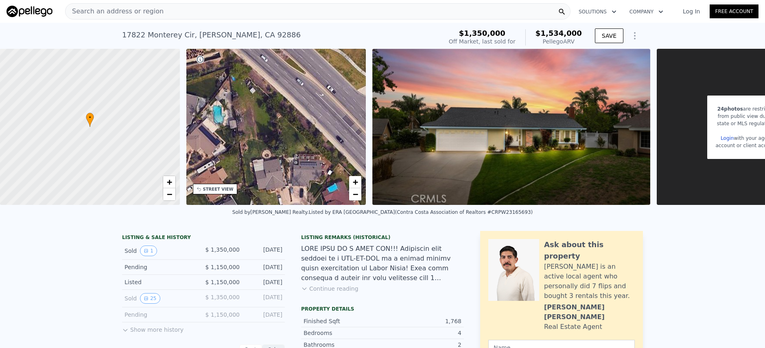
click at [284, 191] on div "• + −" at bounding box center [276, 127] width 180 height 156
click at [358, 197] on link "−" at bounding box center [355, 194] width 12 height 12
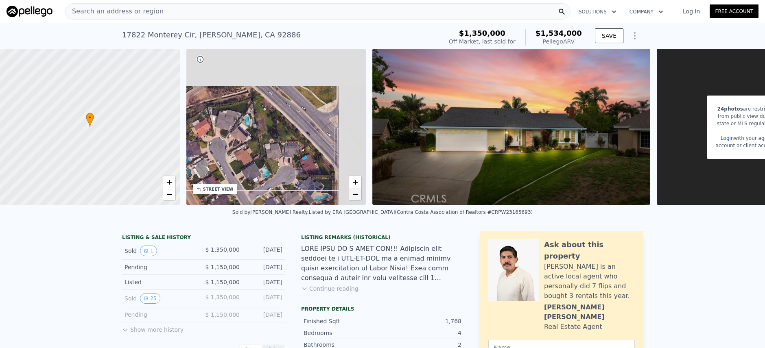
click at [358, 197] on link "−" at bounding box center [355, 194] width 12 height 12
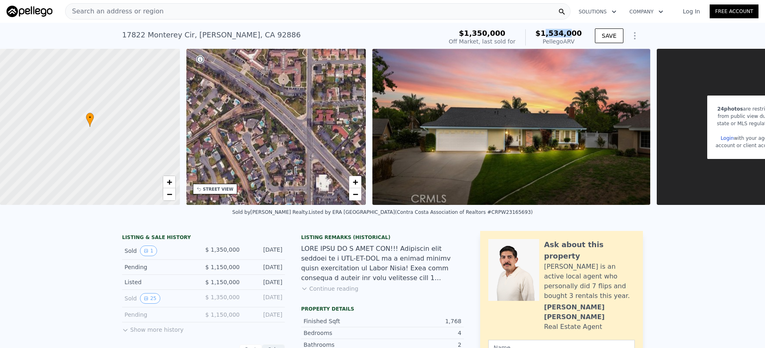
drag, startPoint x: 545, startPoint y: 33, endPoint x: 571, endPoint y: 36, distance: 26.3
click at [571, 36] on span "$1,534,000" at bounding box center [558, 33] width 46 height 9
click at [570, 37] on div "Pellego ARV" at bounding box center [558, 41] width 46 height 8
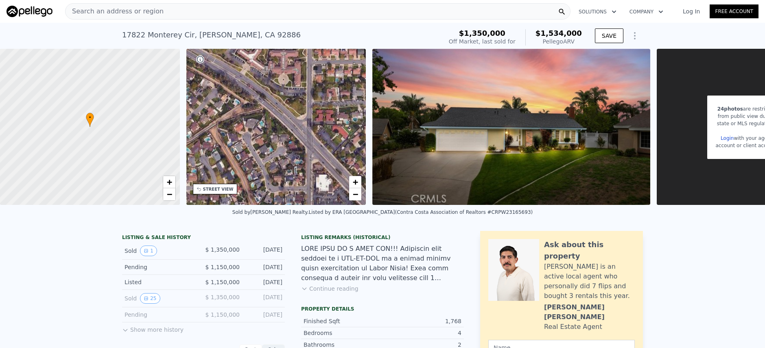
click at [560, 28] on div "$1,350,000 Off Market, last sold for $1,534,000 Pellego ARV" at bounding box center [514, 37] width 139 height 23
click at [482, 10] on div "Search an address or region" at bounding box center [317, 11] width 505 height 16
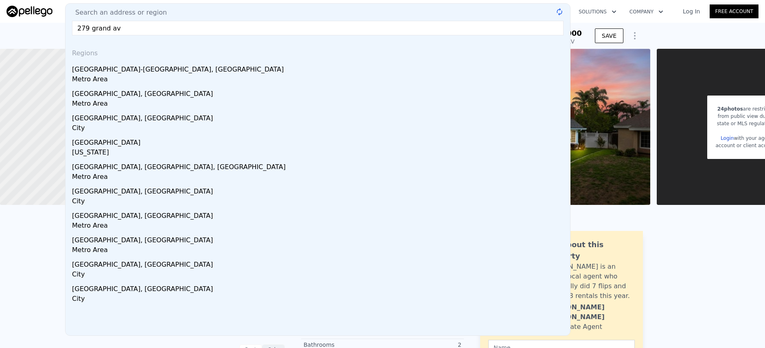
type input "279 grand ave"
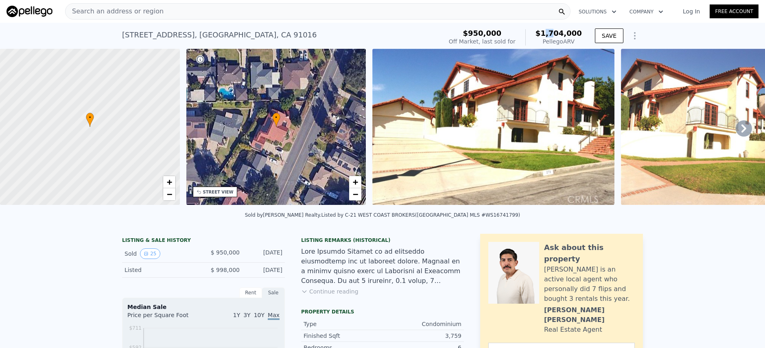
drag, startPoint x: 545, startPoint y: 34, endPoint x: 555, endPoint y: 37, distance: 10.3
click at [555, 37] on div "$1,704,000 Pellego ARV" at bounding box center [553, 37] width 57 height 16
click at [557, 35] on span "$1,704,000" at bounding box center [558, 33] width 46 height 9
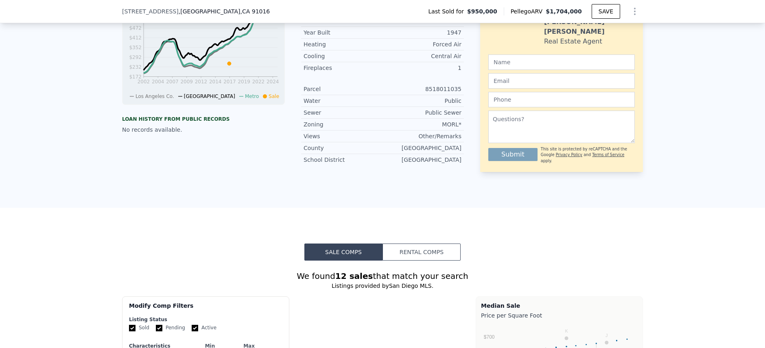
scroll to position [468, 0]
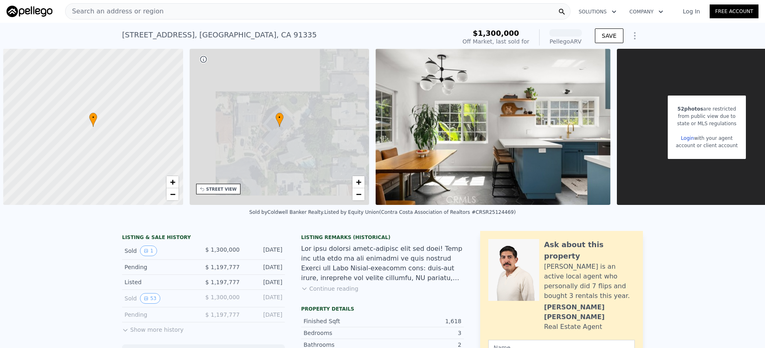
scroll to position [0, 3]
